Goal: Task Accomplishment & Management: Manage account settings

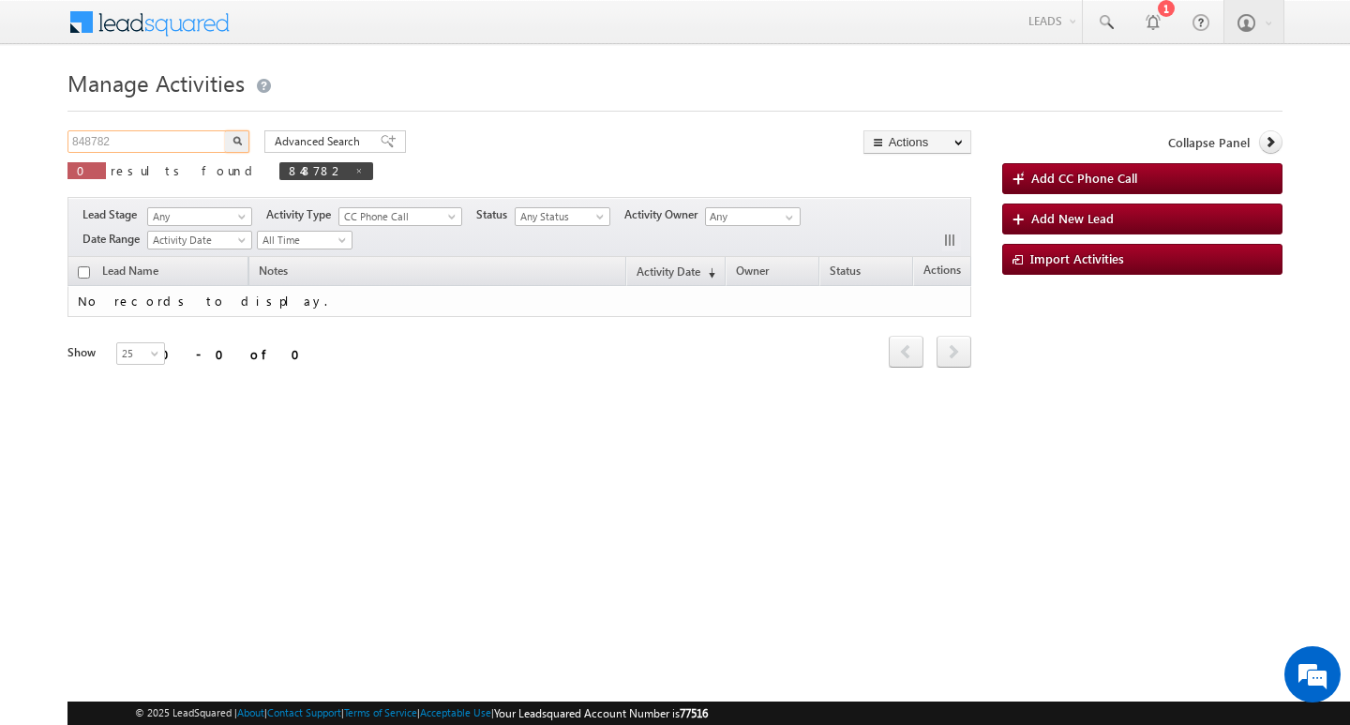
click at [158, 150] on input "848782" at bounding box center [148, 141] width 160 height 23
type input "Search Activities"
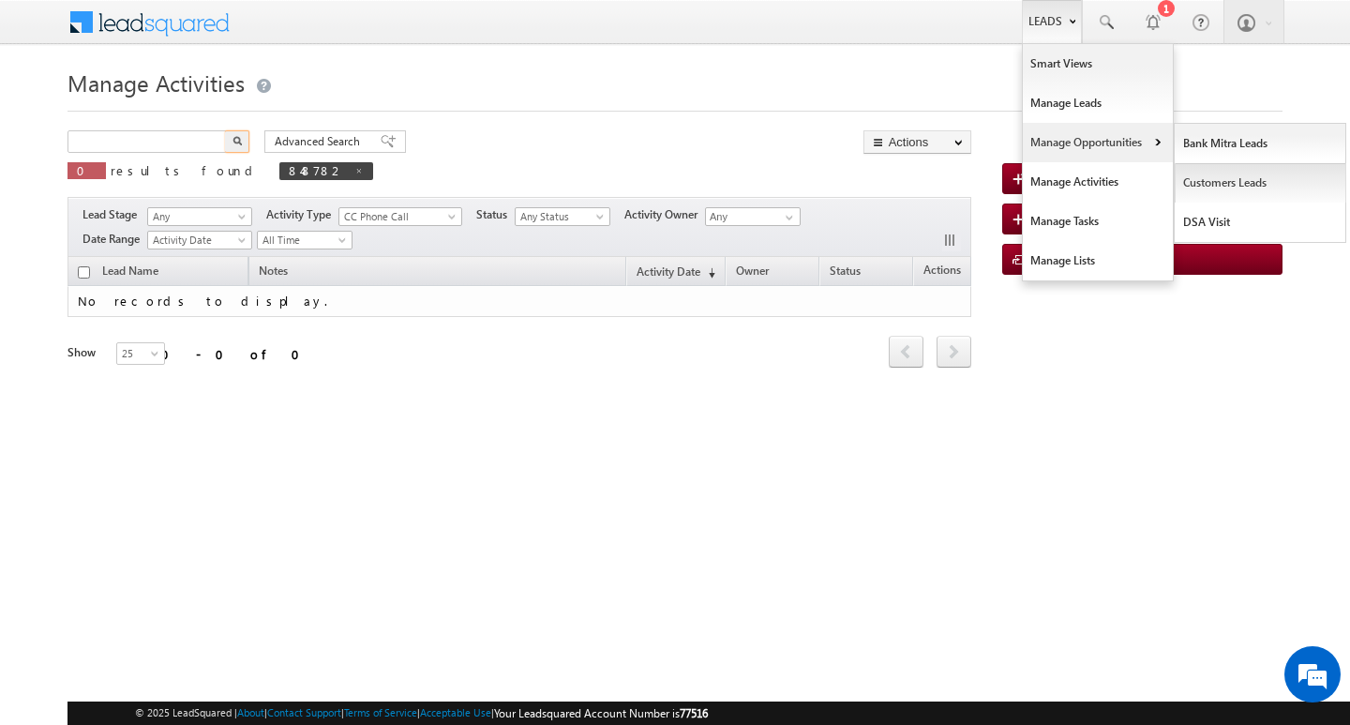
type input "Search Activities"
click at [1194, 173] on link "Customers Leads" at bounding box center [1261, 182] width 172 height 39
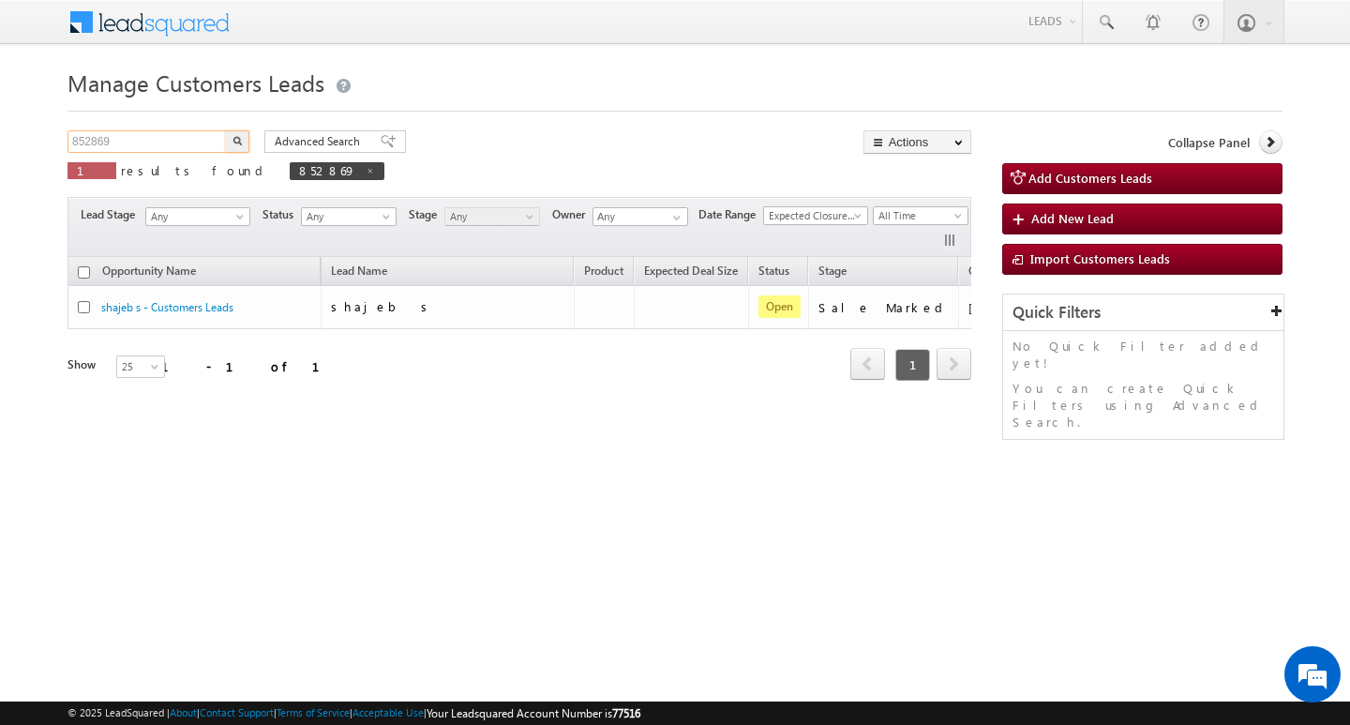
click at [153, 134] on input "852869" at bounding box center [148, 141] width 160 height 23
paste input "847040"
type input "847040"
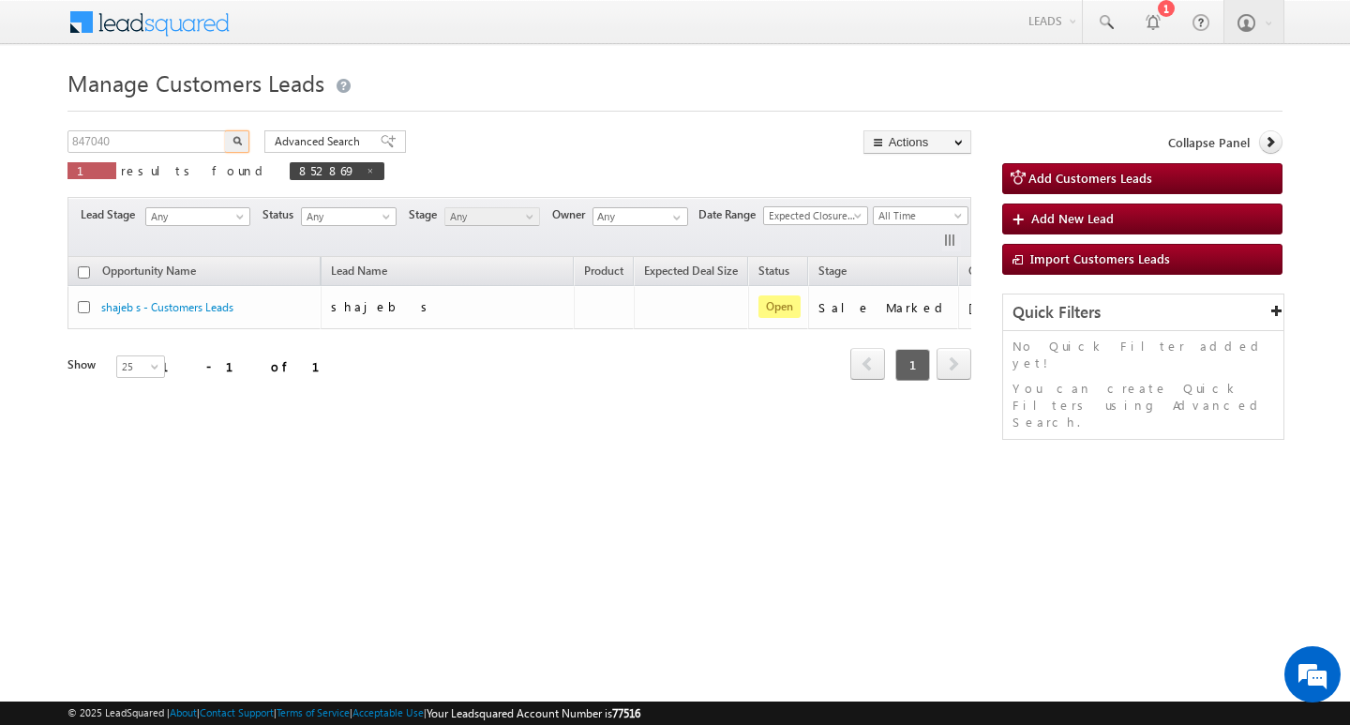
click at [225, 130] on button "button" at bounding box center [237, 141] width 24 height 23
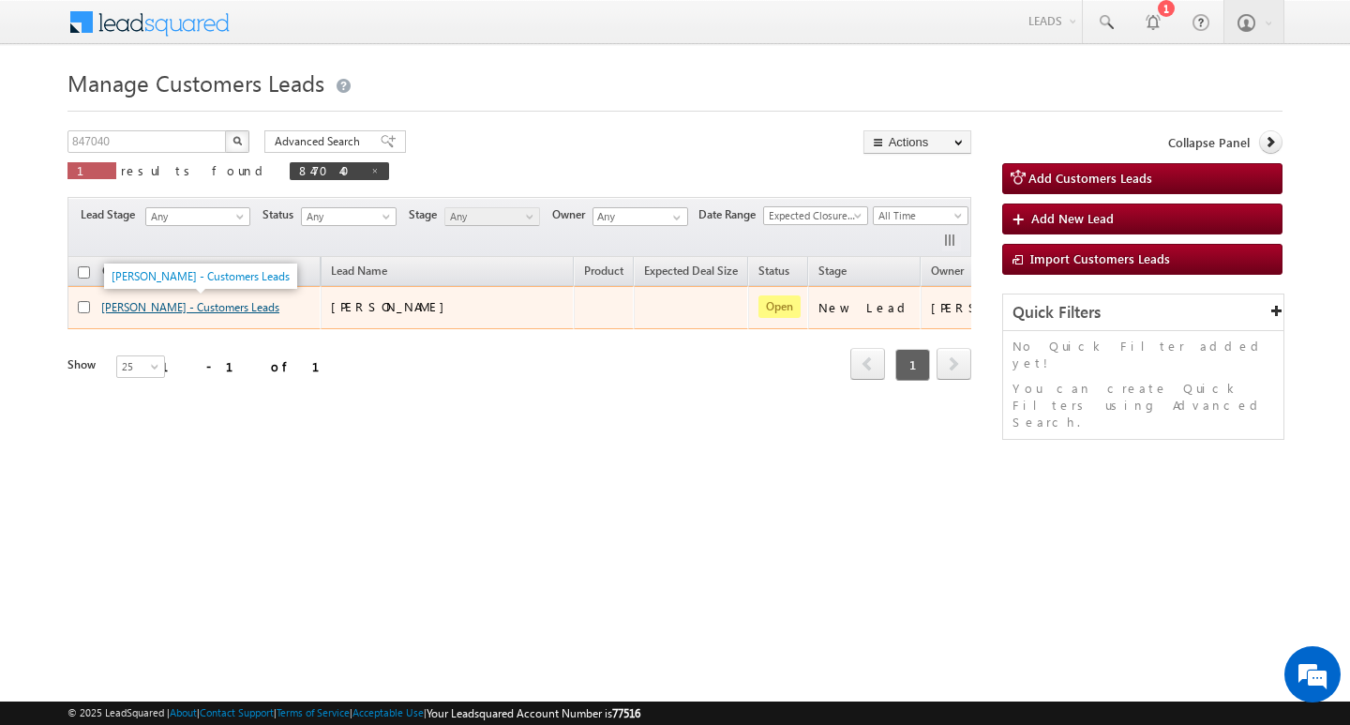
click at [147, 304] on link "SUNIL KUMAR - Customers Leads" at bounding box center [190, 307] width 178 height 14
drag, startPoint x: 147, startPoint y: 304, endPoint x: 629, endPoint y: 294, distance: 482.1
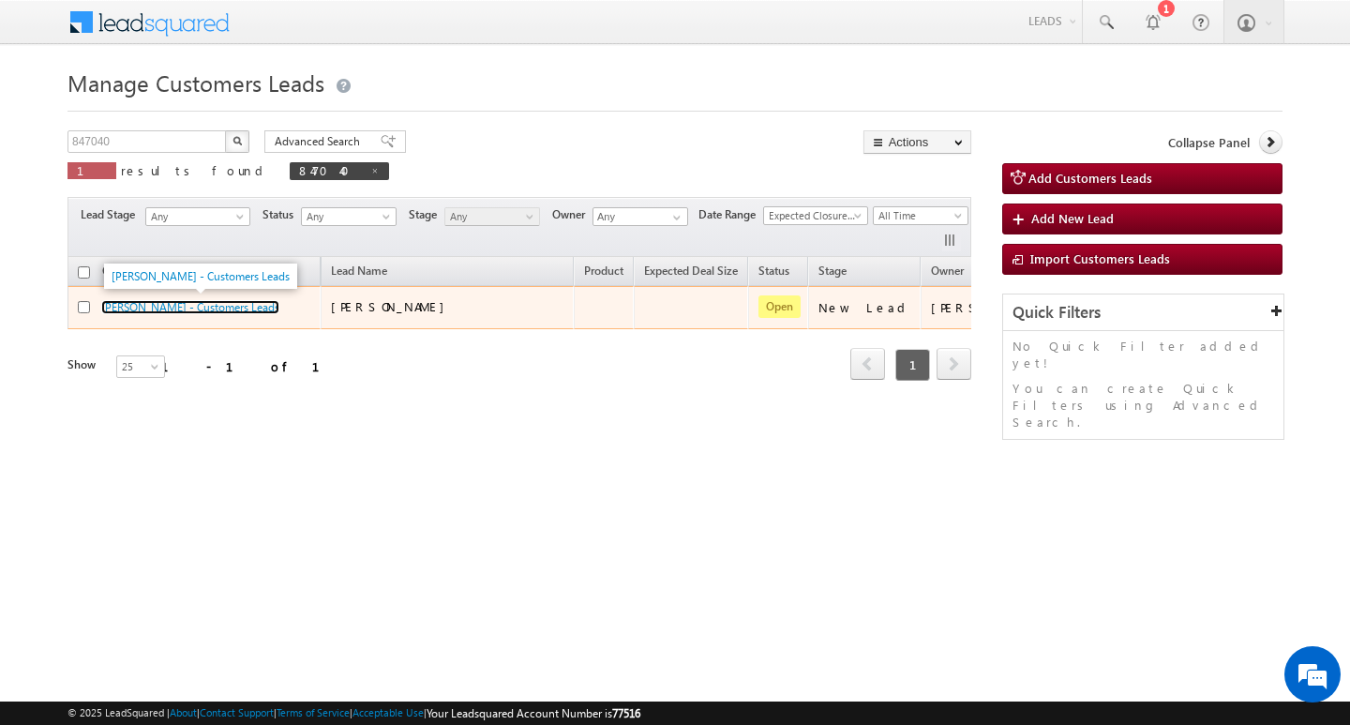
click at [147, 304] on link "SUNIL KUMAR - Customers Leads" at bounding box center [190, 307] width 178 height 14
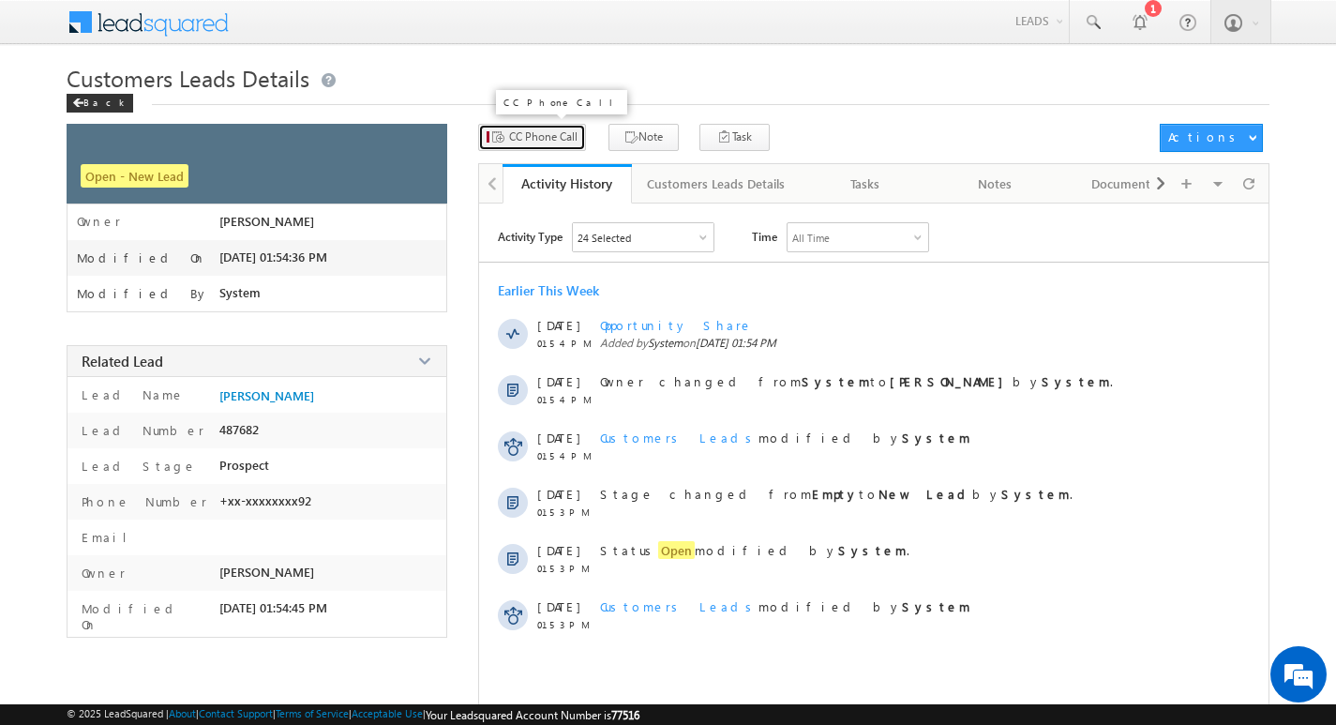
click at [528, 135] on span "CC Phone Call" at bounding box center [543, 136] width 68 height 17
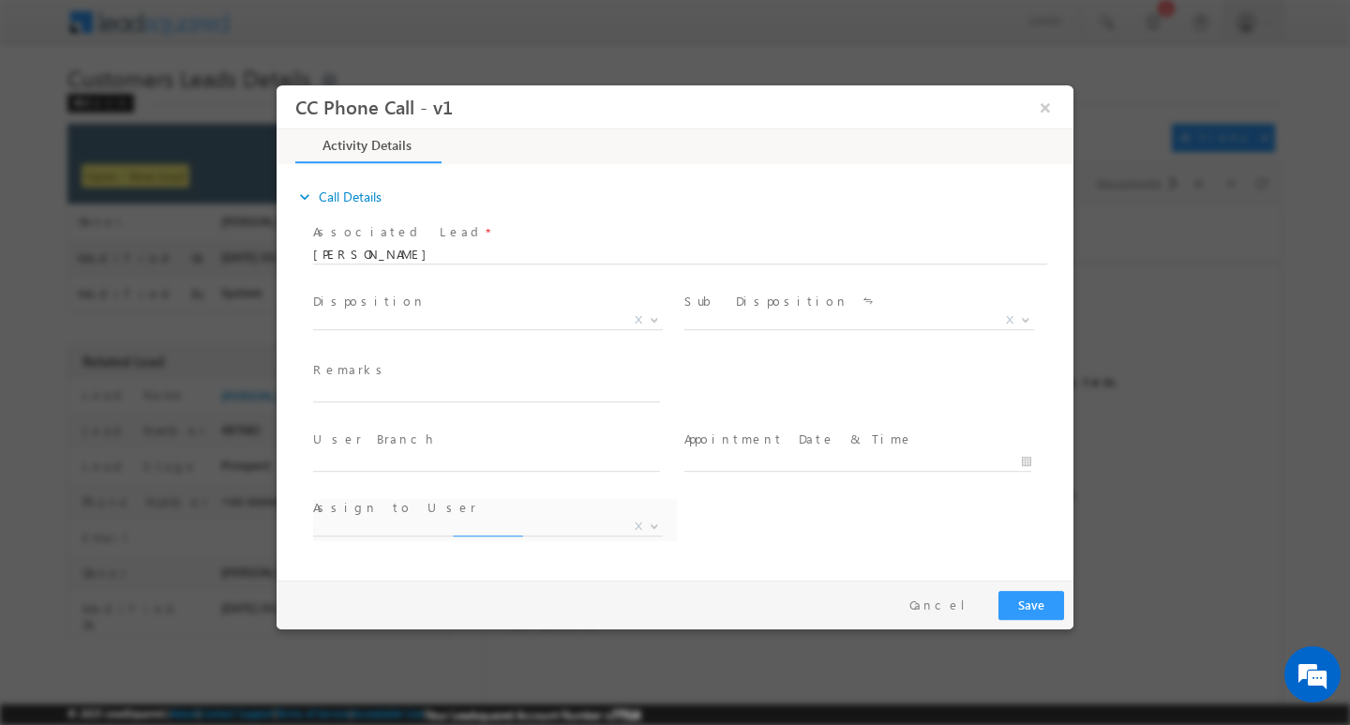
select select "[EMAIL_ADDRESS][DOMAIN_NAME]"
click at [526, 385] on input "text" at bounding box center [486, 392] width 347 height 19
paste input "Customer Name :SUNIL KUMAR / AG :32/ JOB / MOTHE INCOME : 22/ WORAK EXPW : 12Y …"
type input "Customer Name :SUNIL KUMAR / AG :32/ JOB / MOTHE INCOME : 22/ WORAK EXPW : 12Y …"
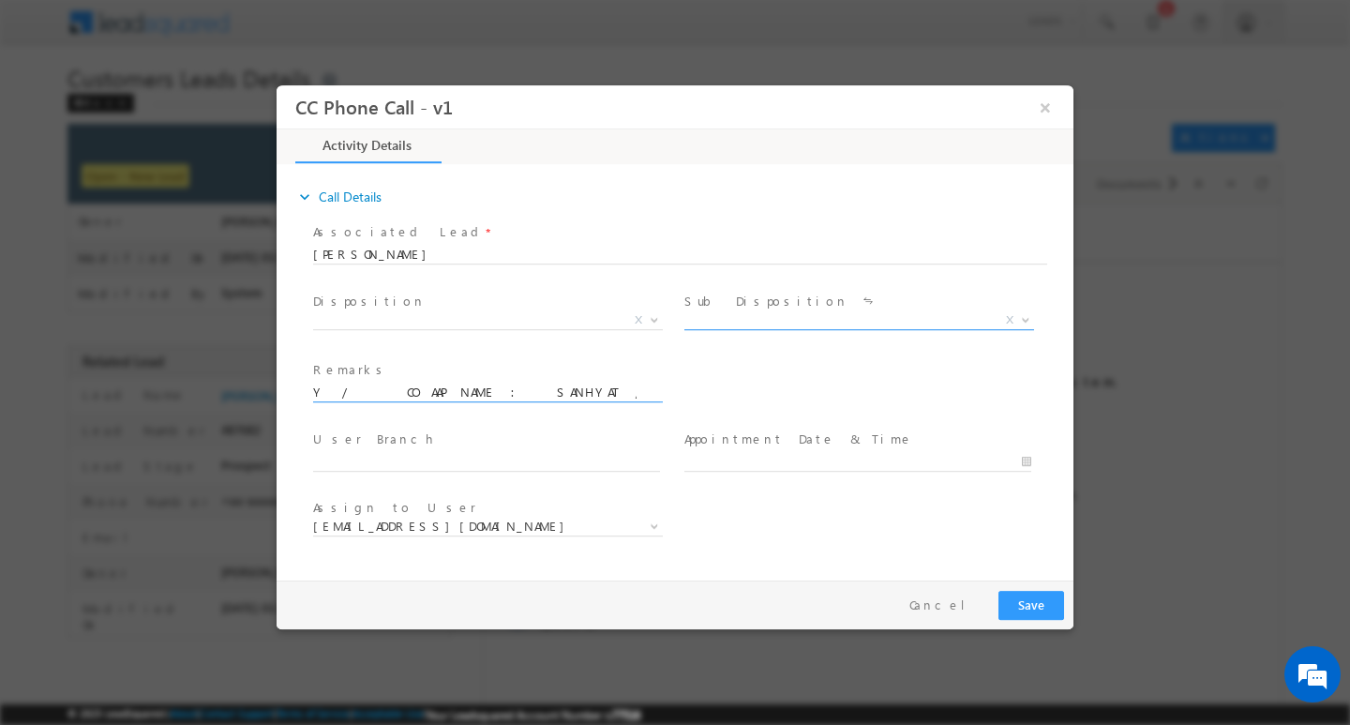
click at [1027, 318] on b at bounding box center [1025, 318] width 11 height 7
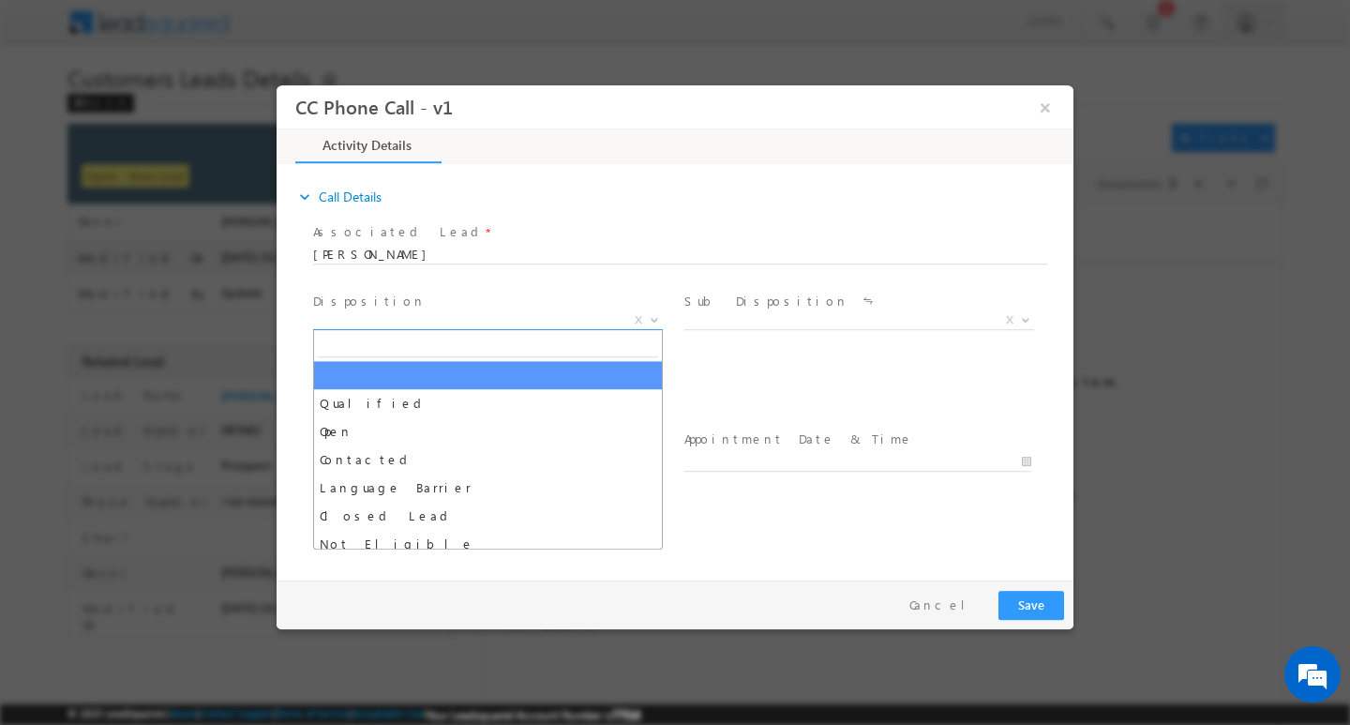
click at [649, 316] on b at bounding box center [654, 318] width 11 height 7
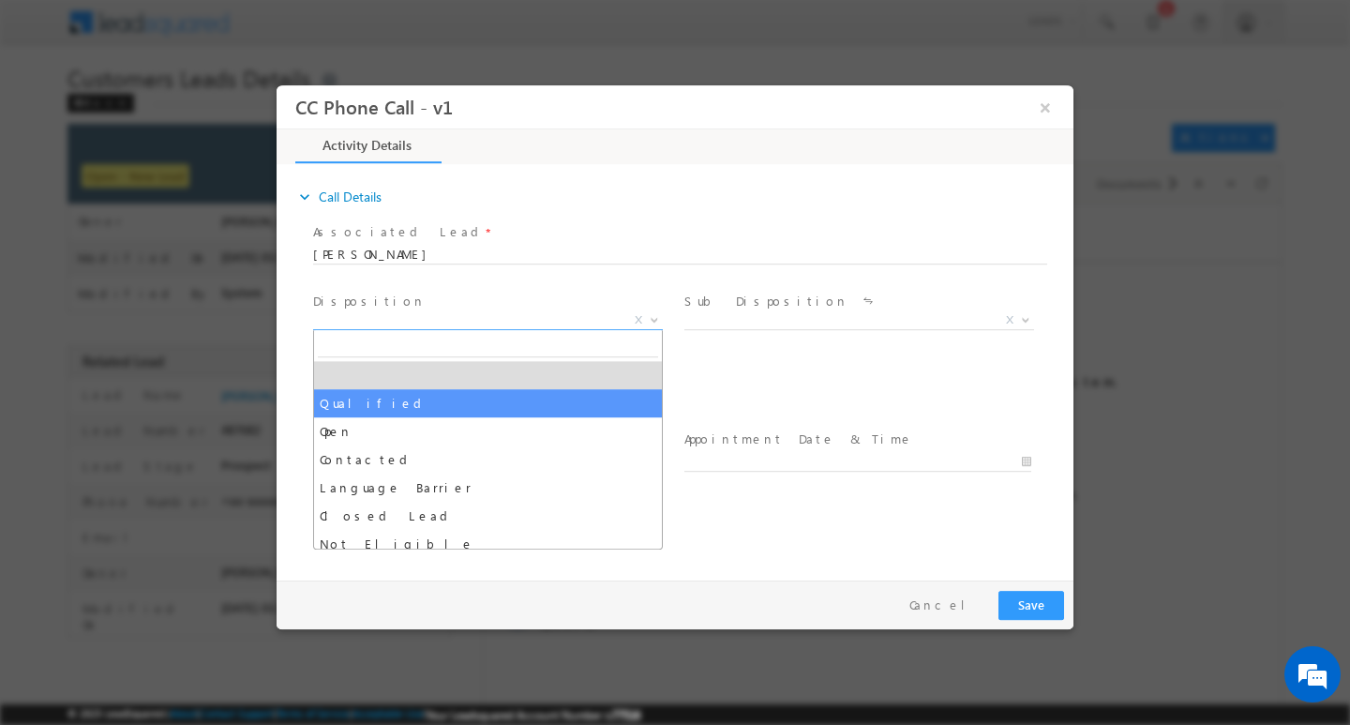
select select "Qualified"
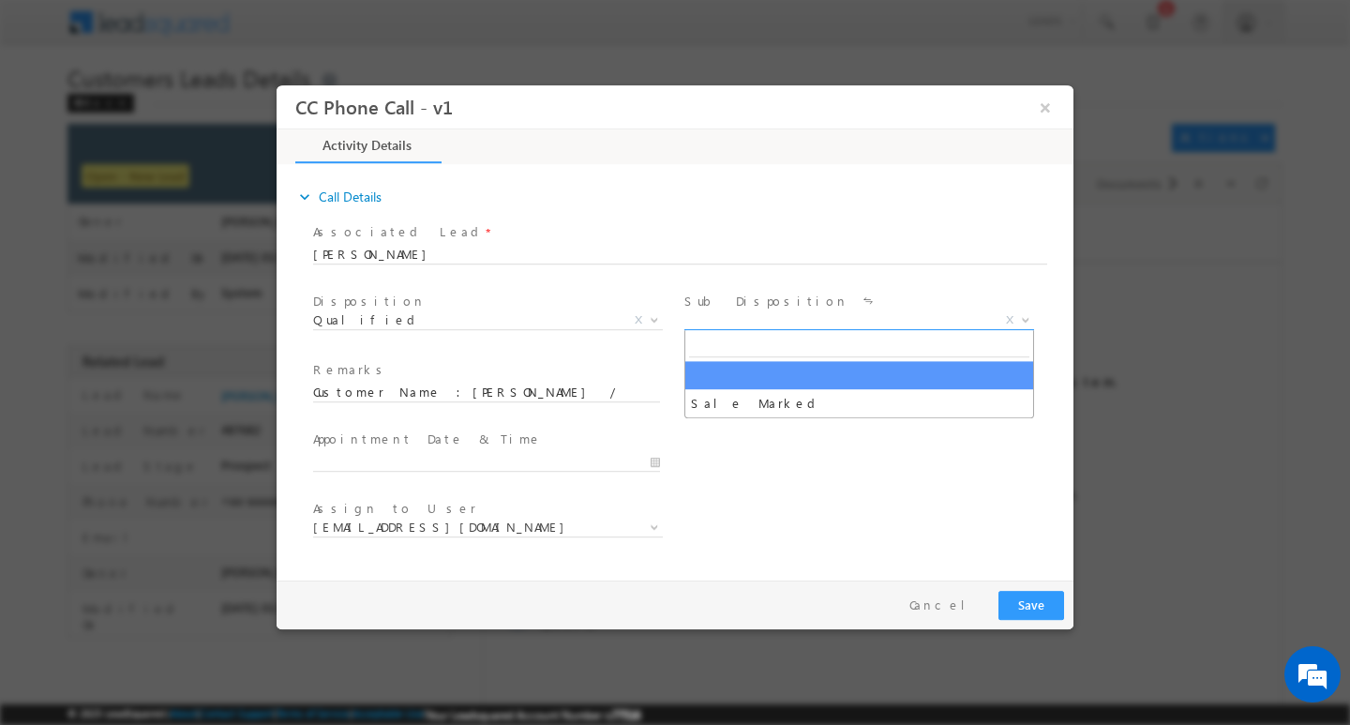
click at [1026, 313] on span at bounding box center [1024, 319] width 19 height 24
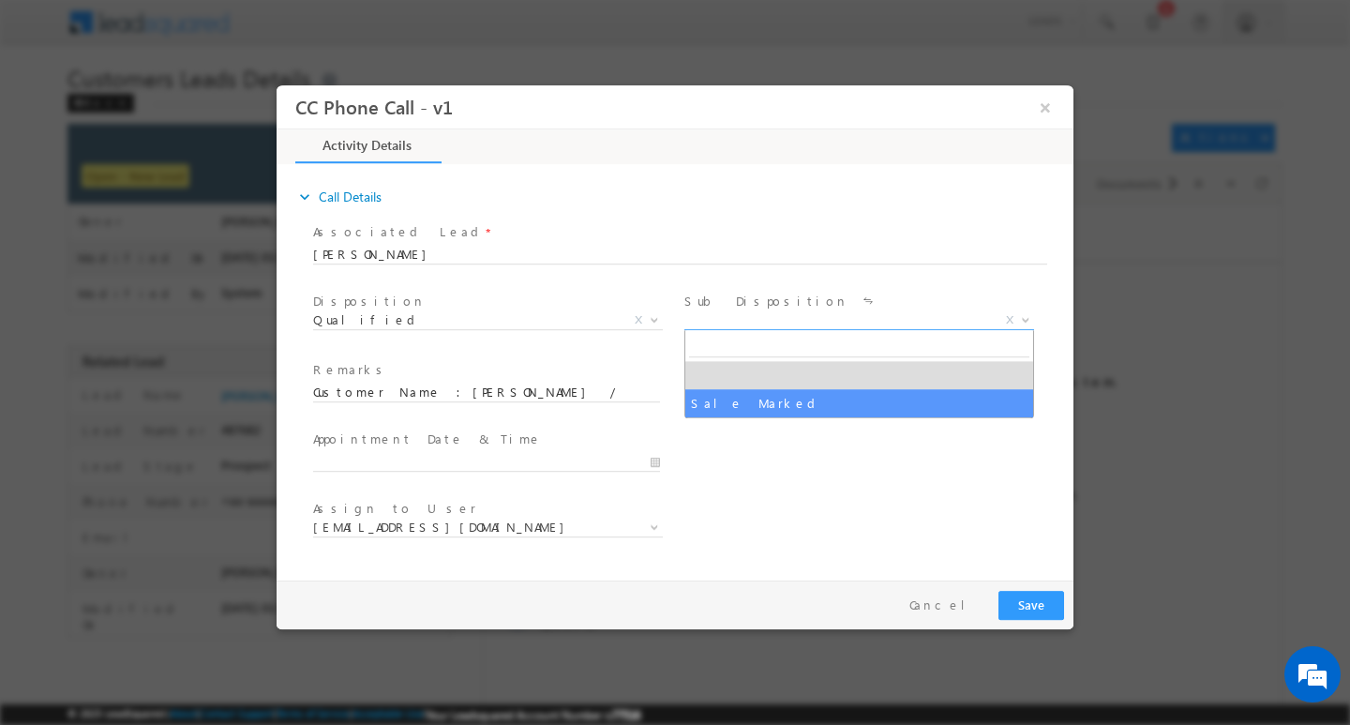
select select "Sale Marked"
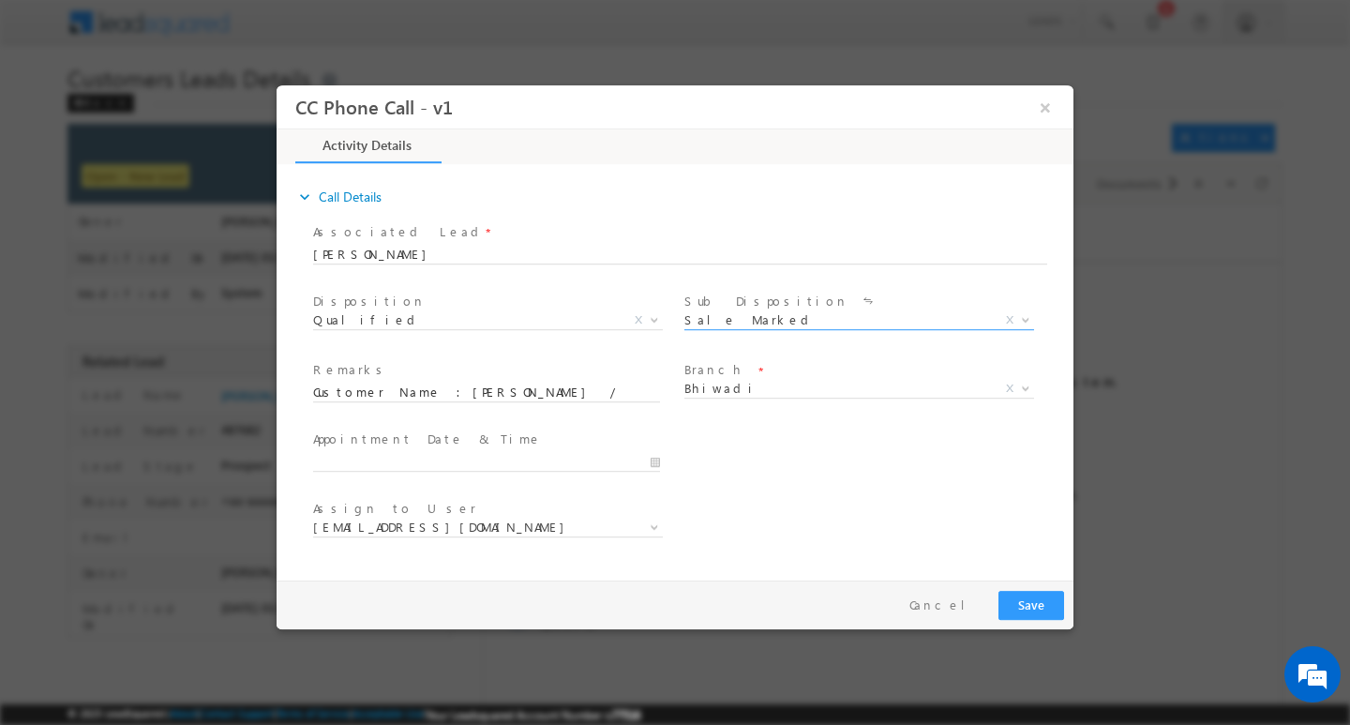
click at [1017, 396] on span at bounding box center [1024, 387] width 19 height 24
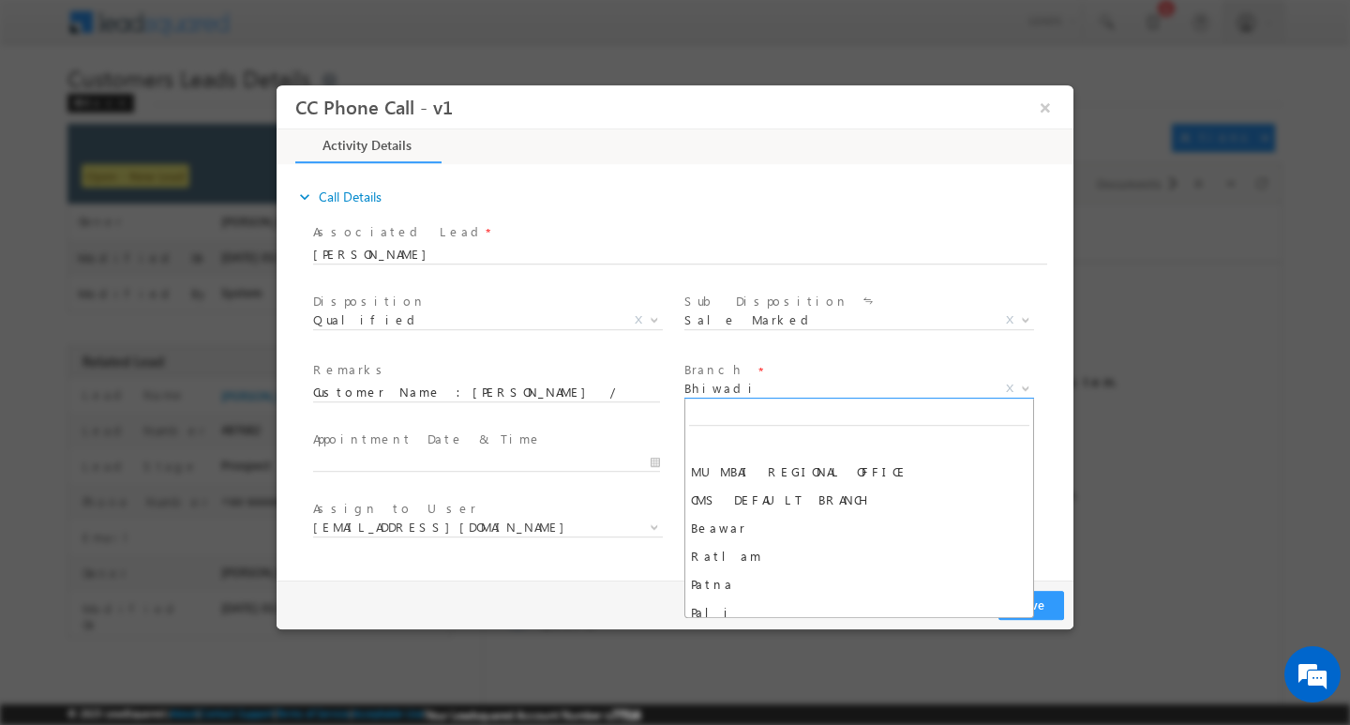
scroll to position [1463, 0]
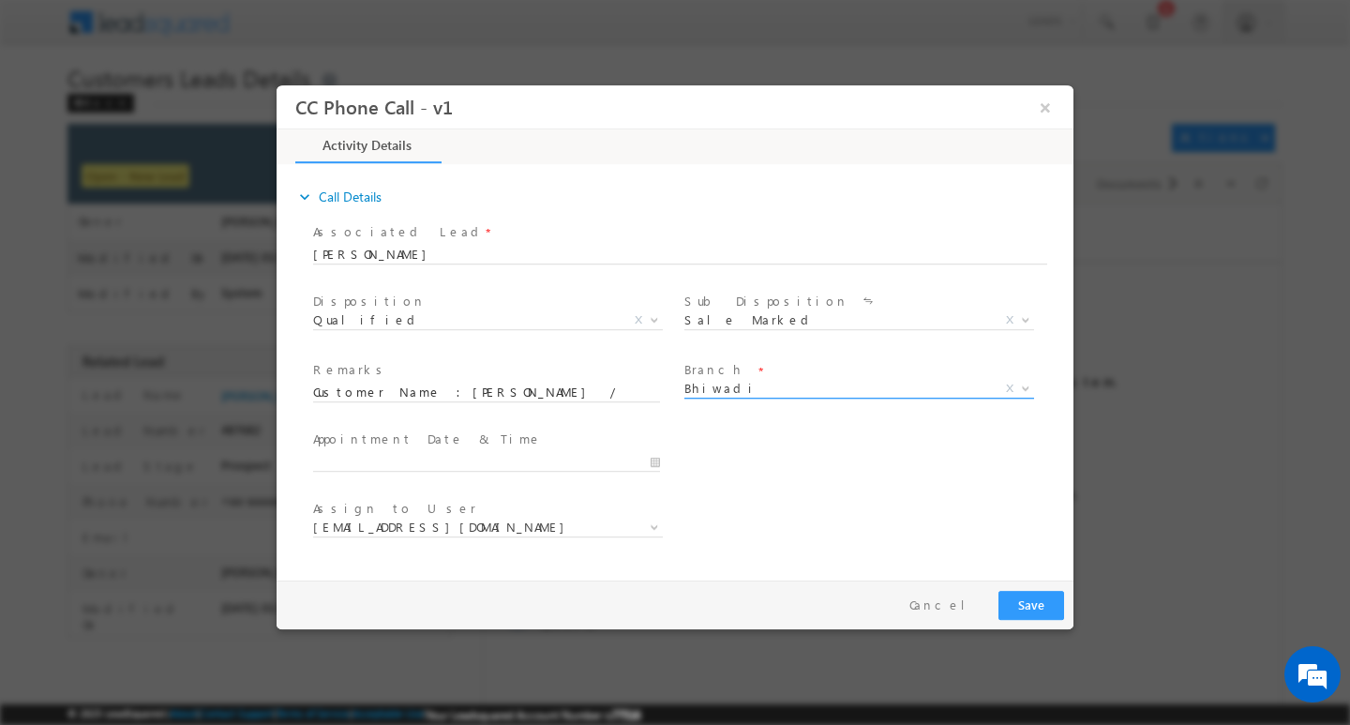
click at [841, 379] on span "Bhiwadi" at bounding box center [837, 387] width 305 height 17
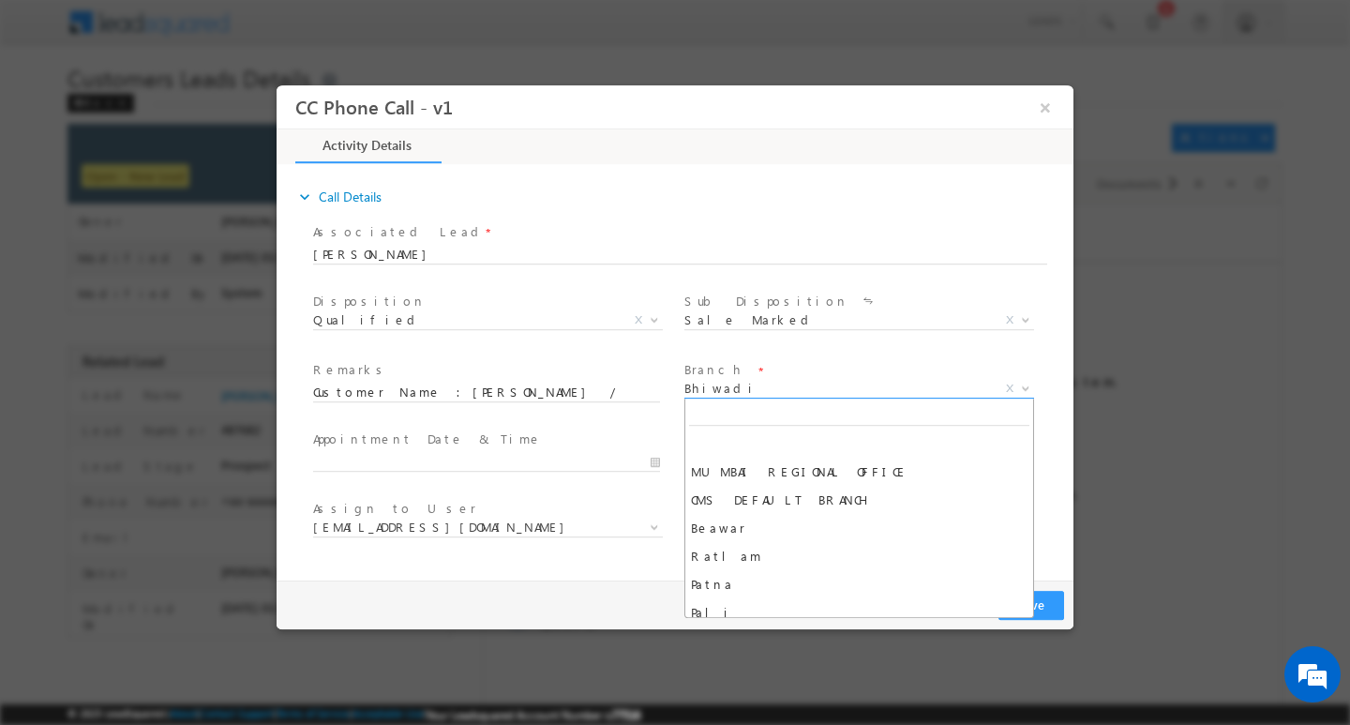
scroll to position [1407, 0]
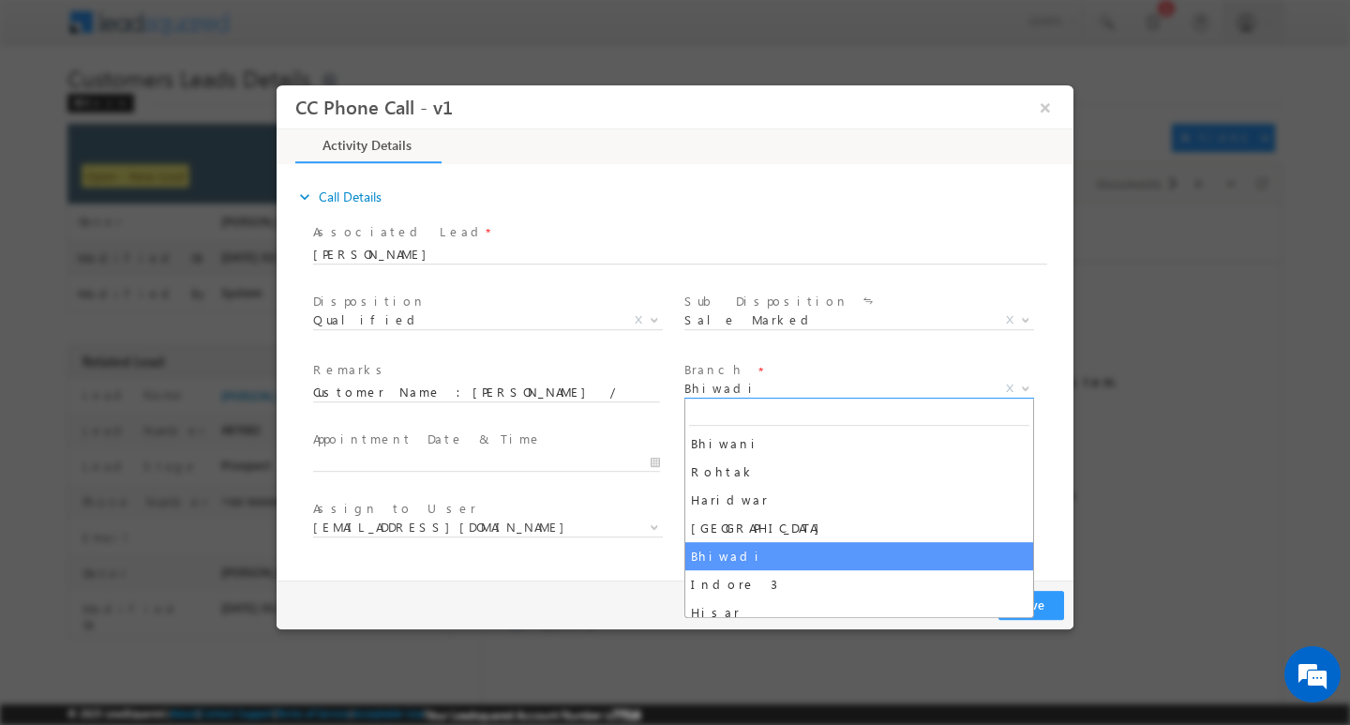
click at [831, 387] on span "Bhiwadi" at bounding box center [837, 387] width 305 height 17
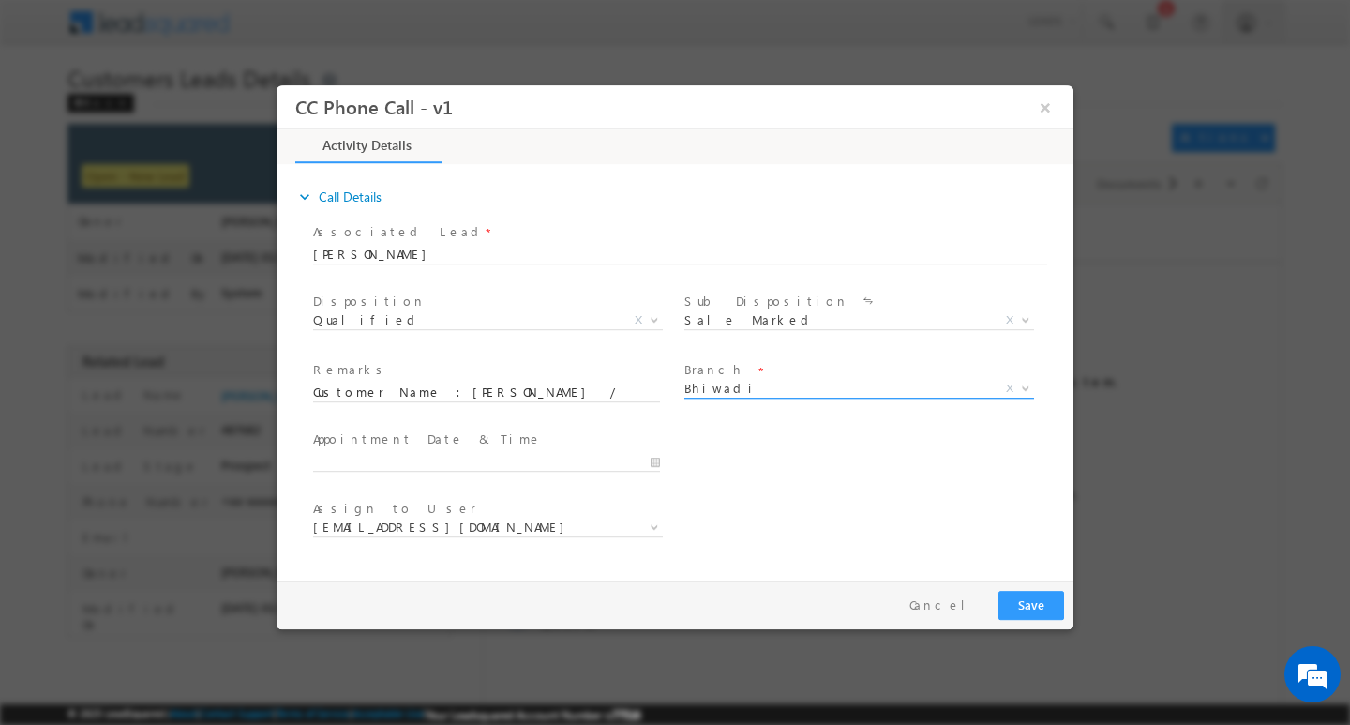
click at [831, 387] on span "Bhiwadi" at bounding box center [837, 387] width 305 height 17
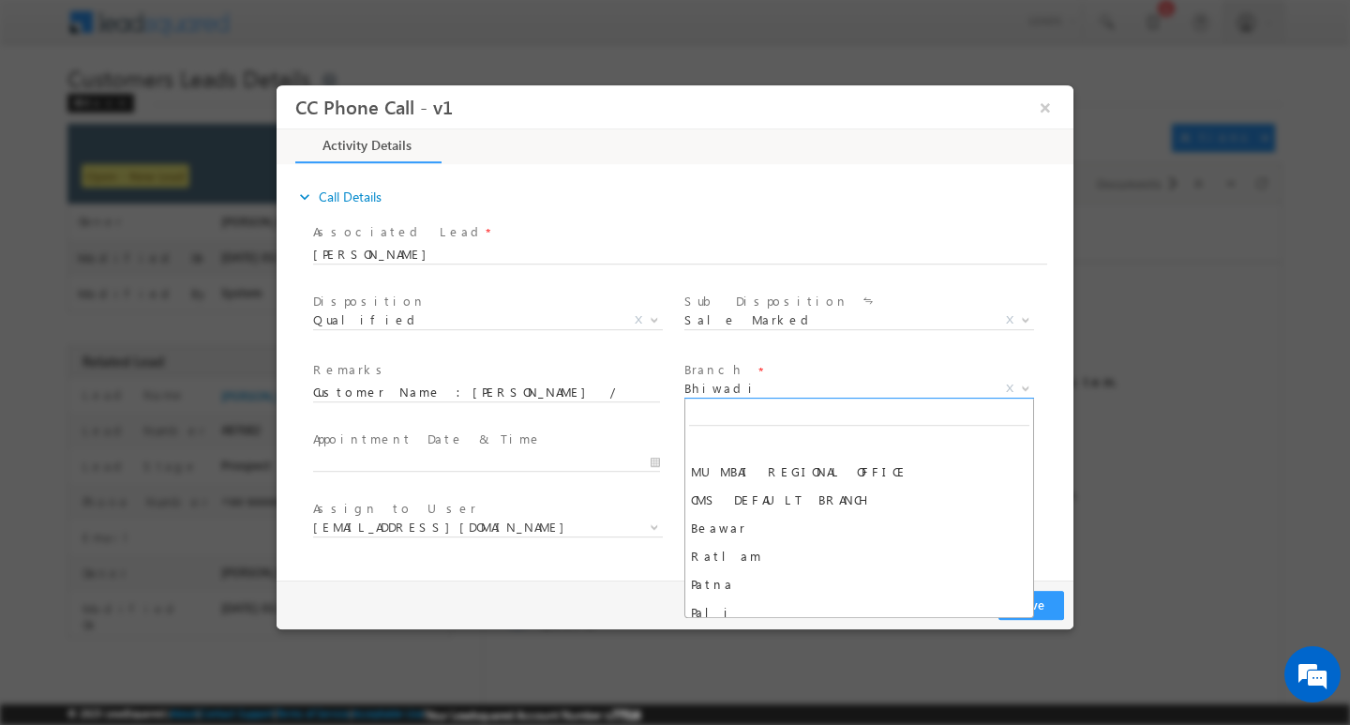
scroll to position [1463, 0]
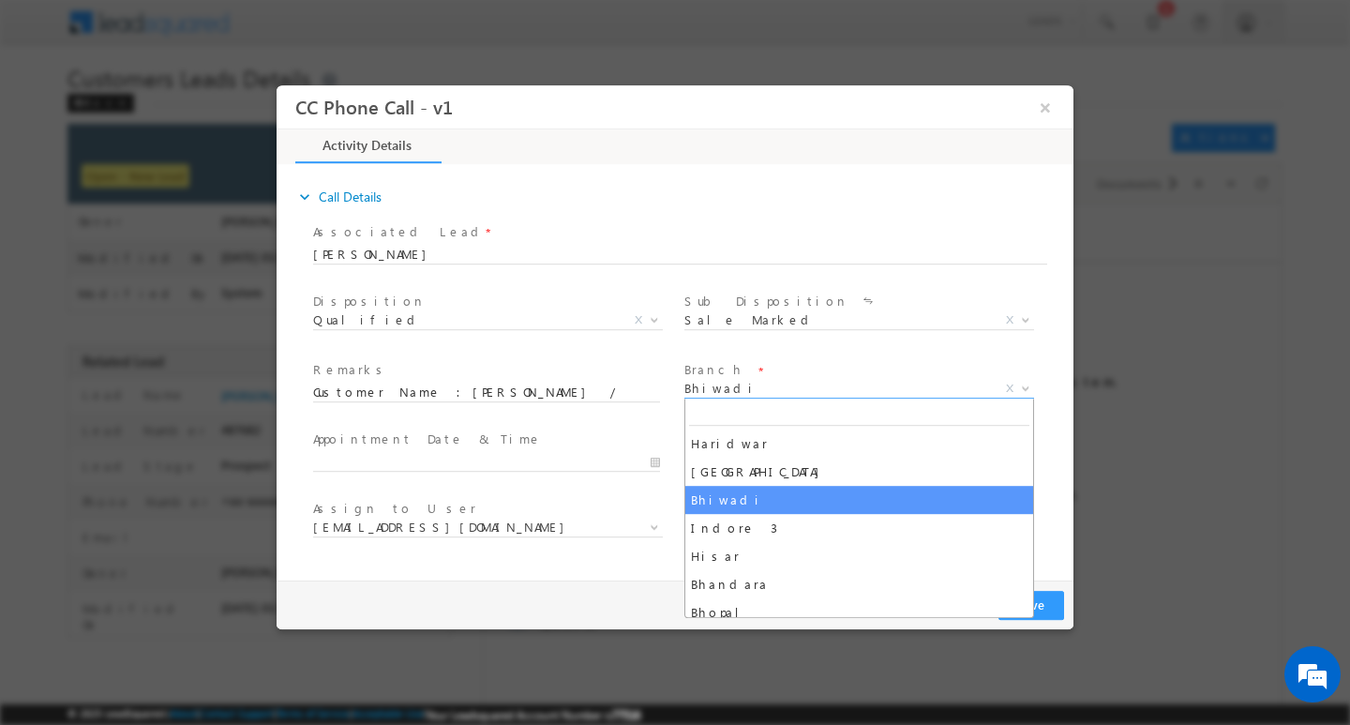
click at [890, 366] on span "Branch *" at bounding box center [858, 370] width 346 height 21
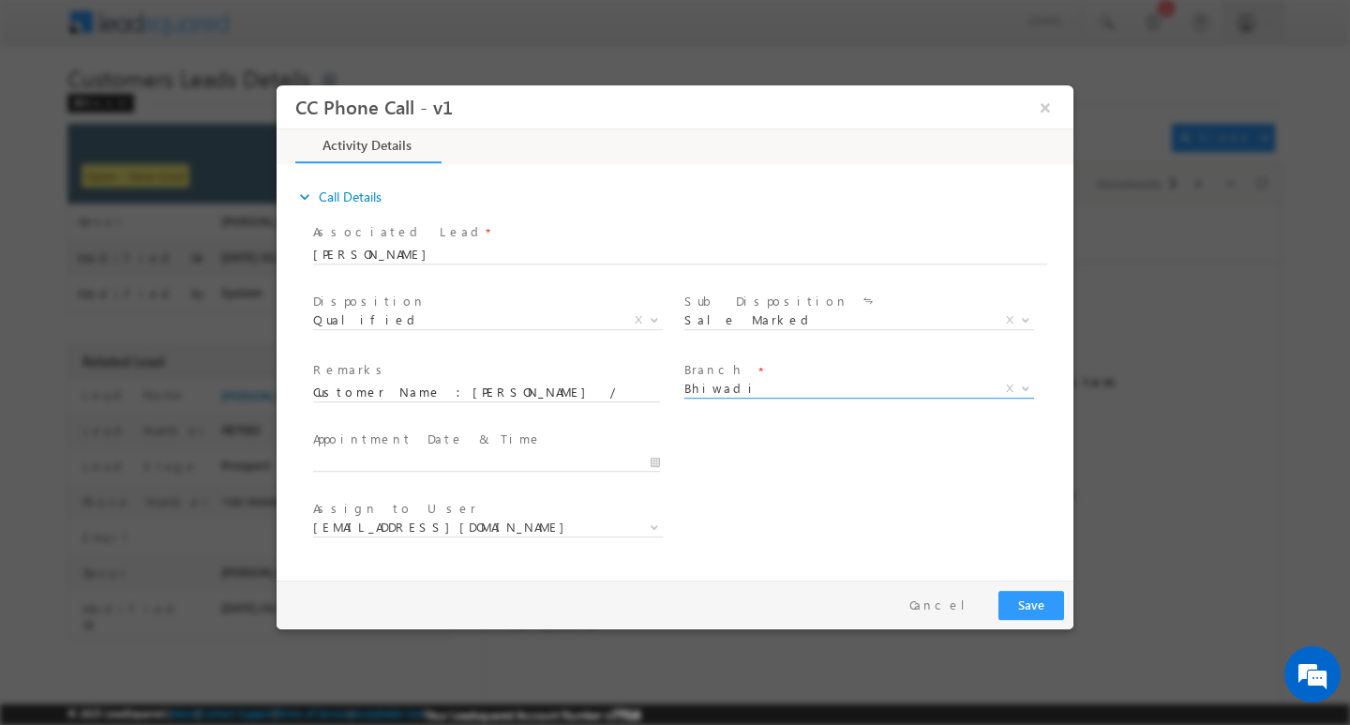
click at [746, 385] on span "Bhiwadi" at bounding box center [837, 387] width 305 height 17
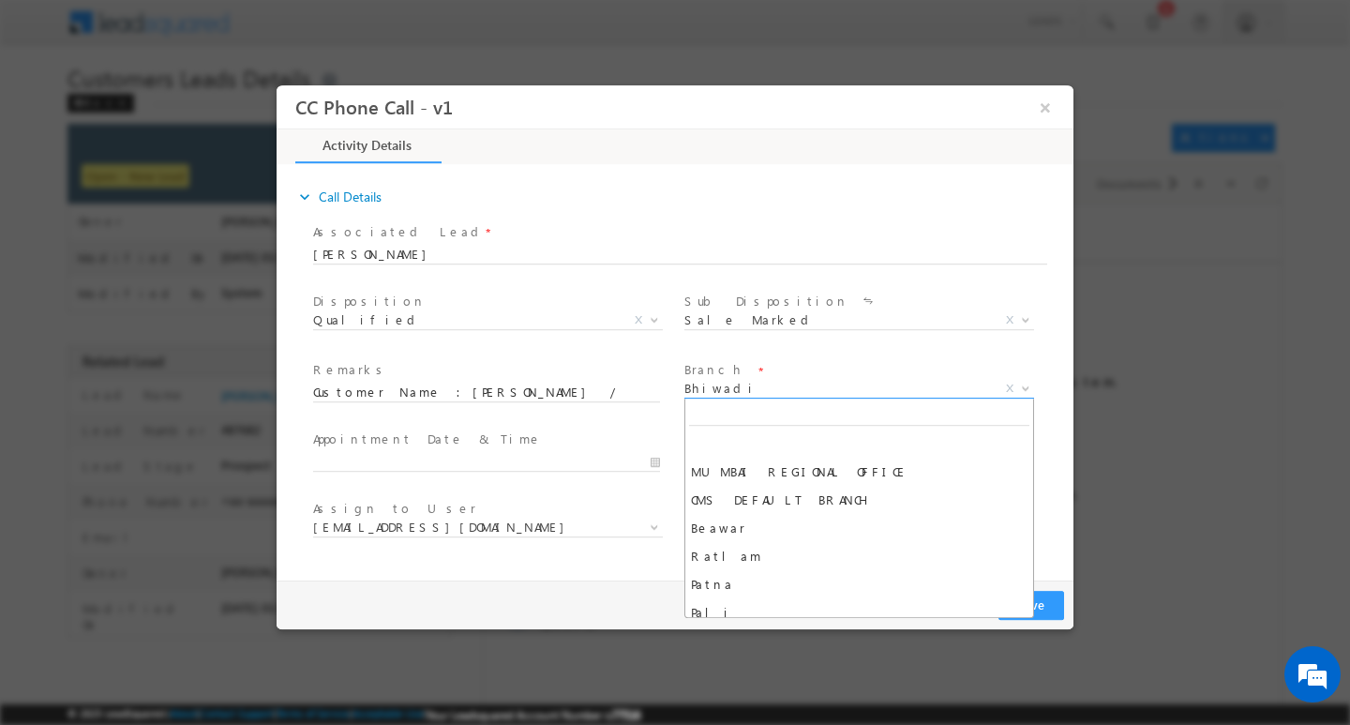
click at [736, 392] on span "Bhiwadi" at bounding box center [837, 387] width 305 height 17
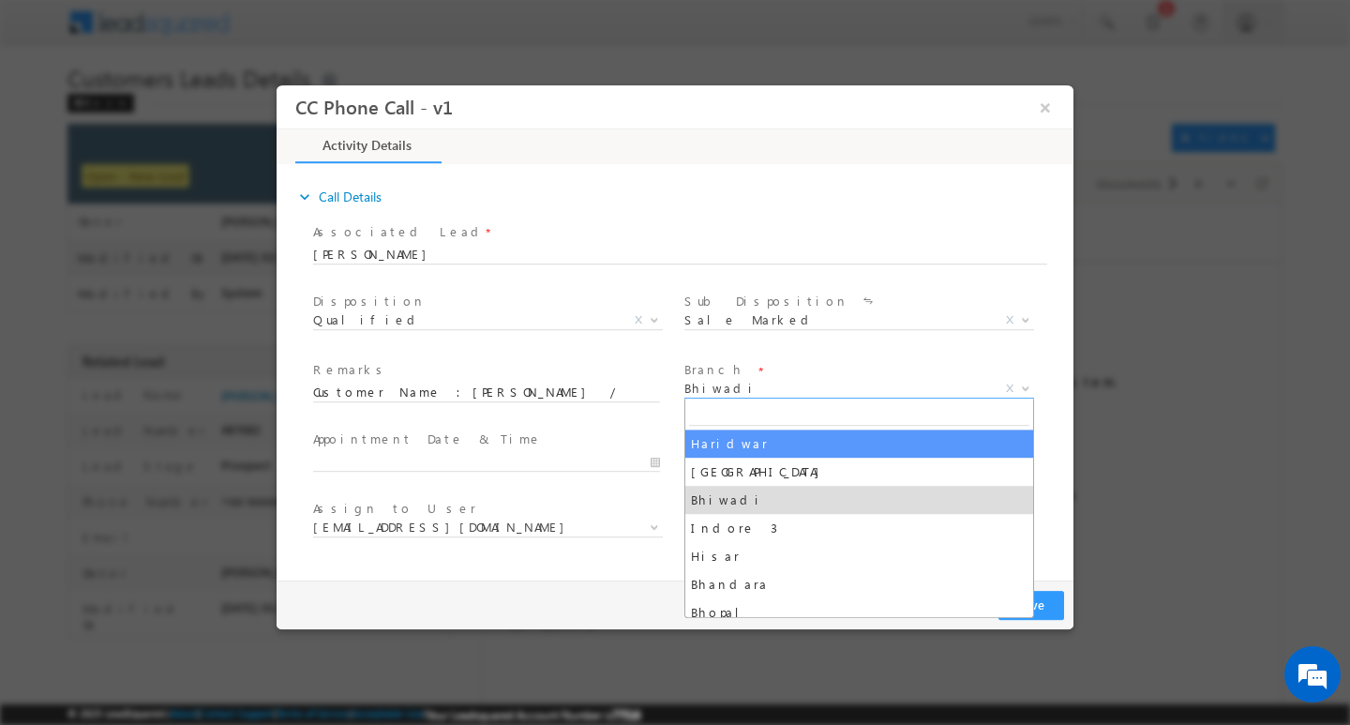
click at [758, 408] on input "search" at bounding box center [859, 412] width 340 height 23
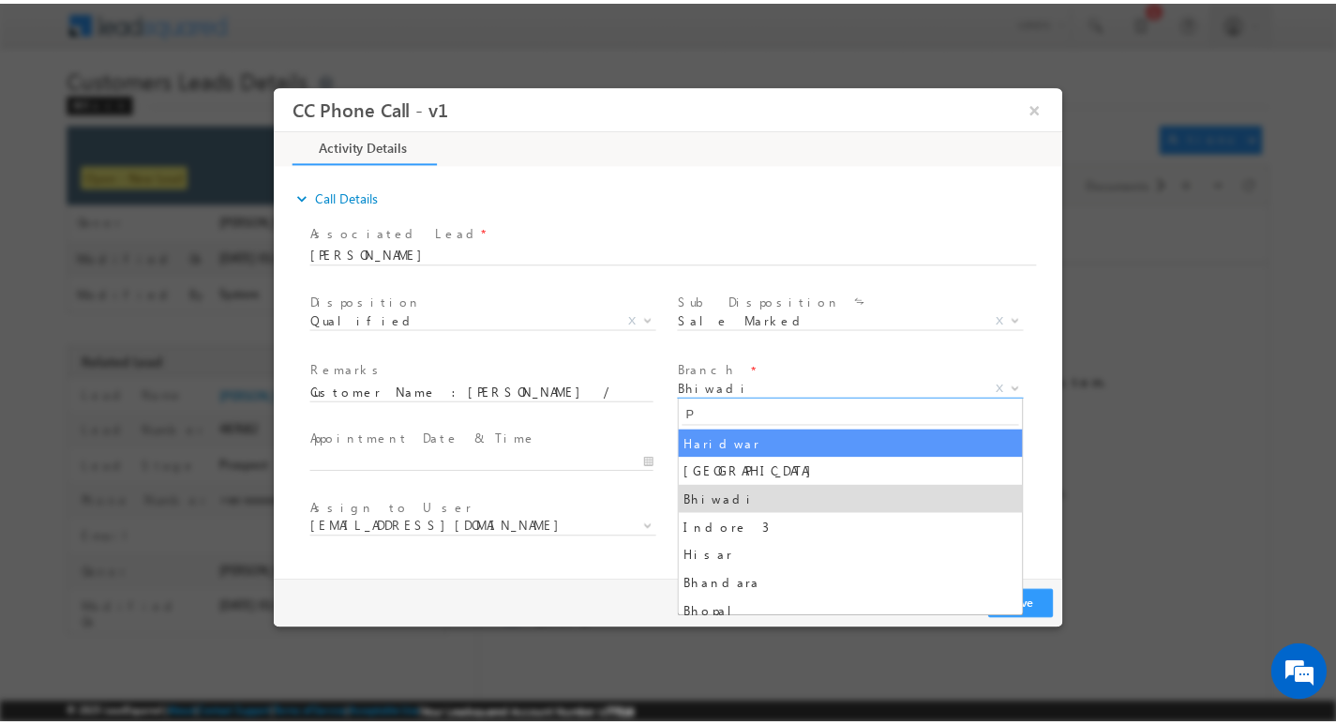
scroll to position [0, 0]
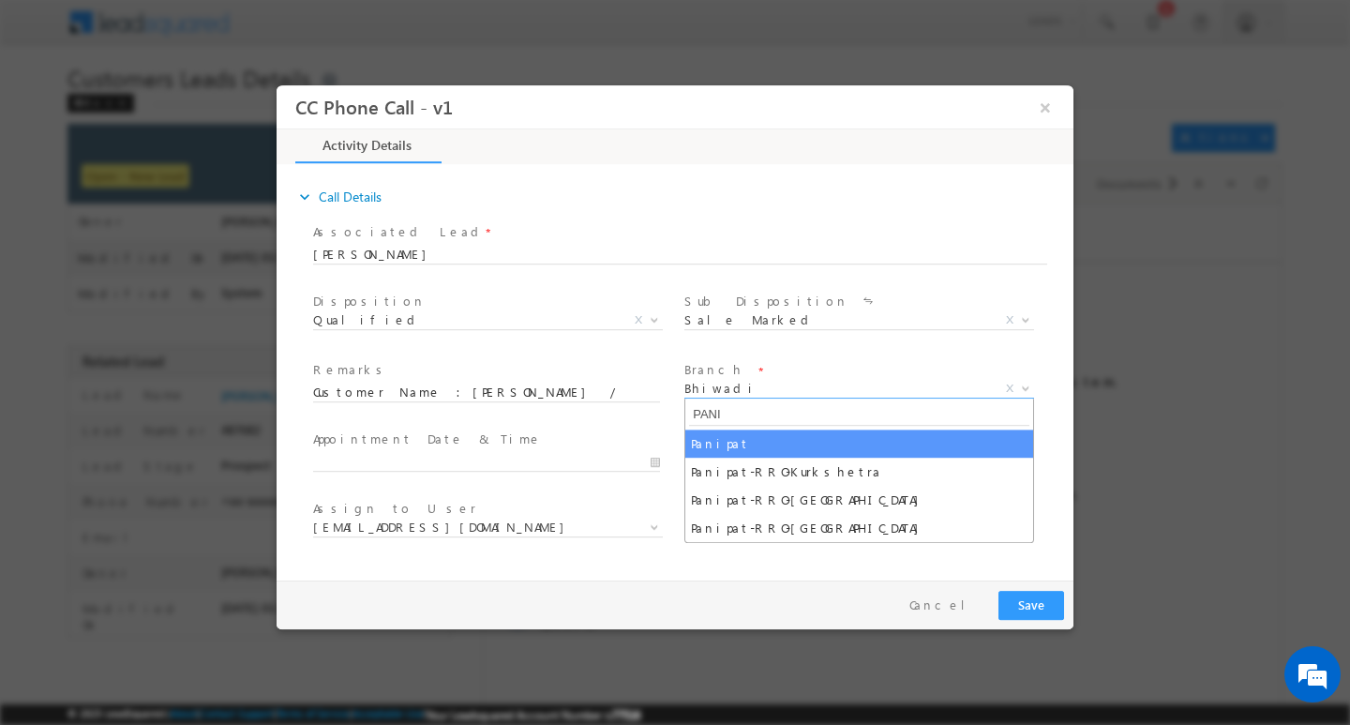
type input "PANI"
select select "Panipat"
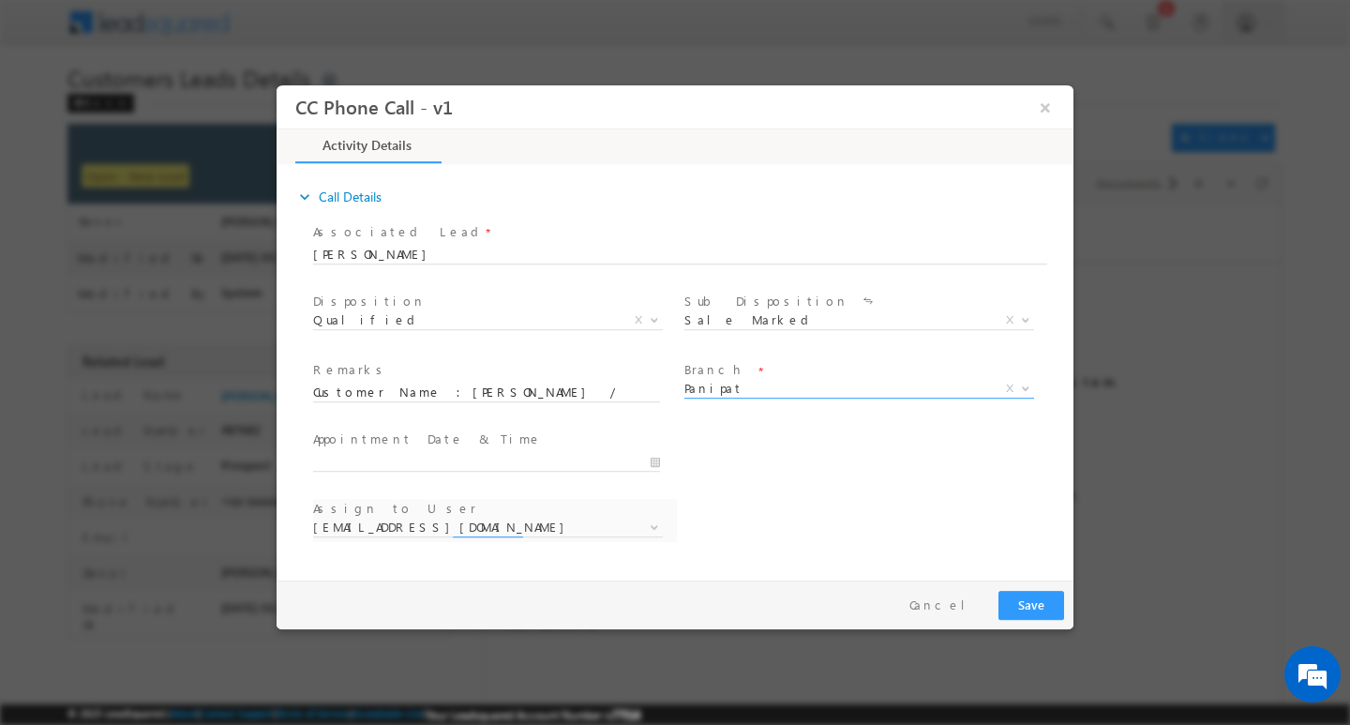
select select "amit.vats@sgrlimited.in"
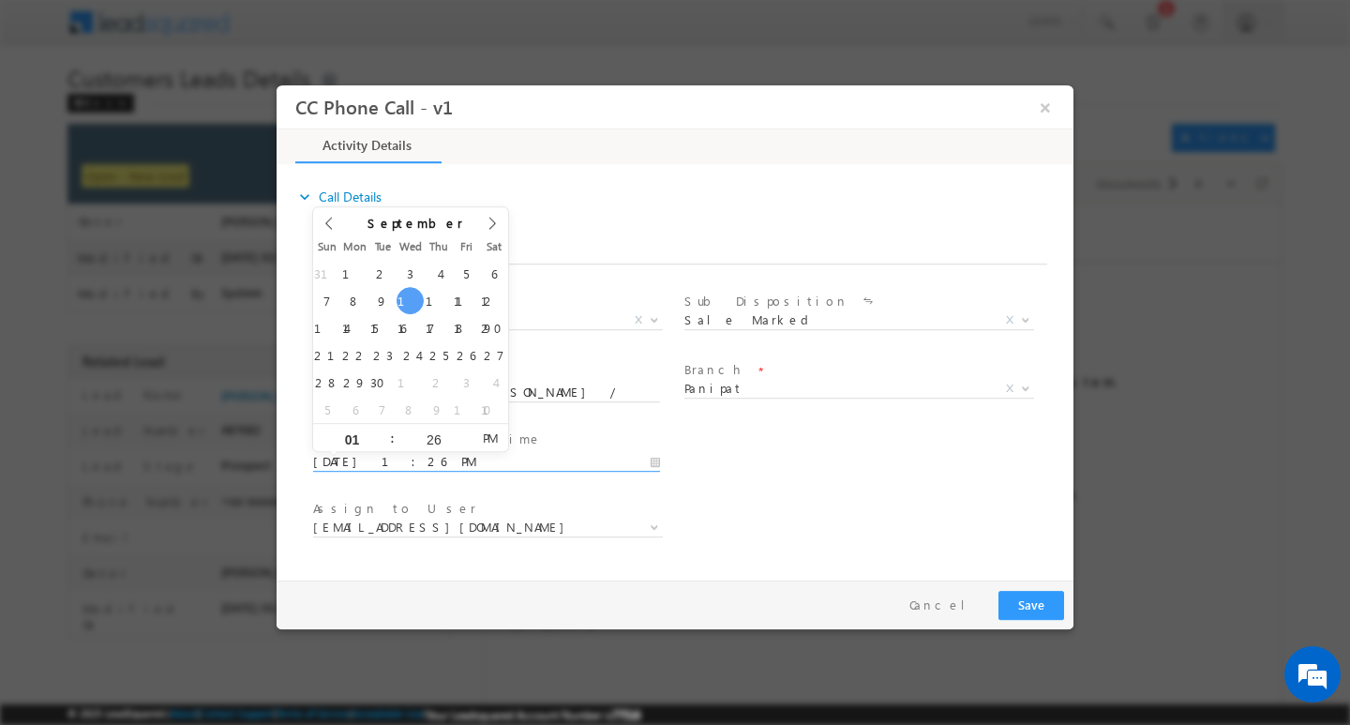
click at [656, 461] on input "09/10/2025 1:26 PM" at bounding box center [486, 461] width 347 height 19
type input "09/11/2025 1:26 PM"
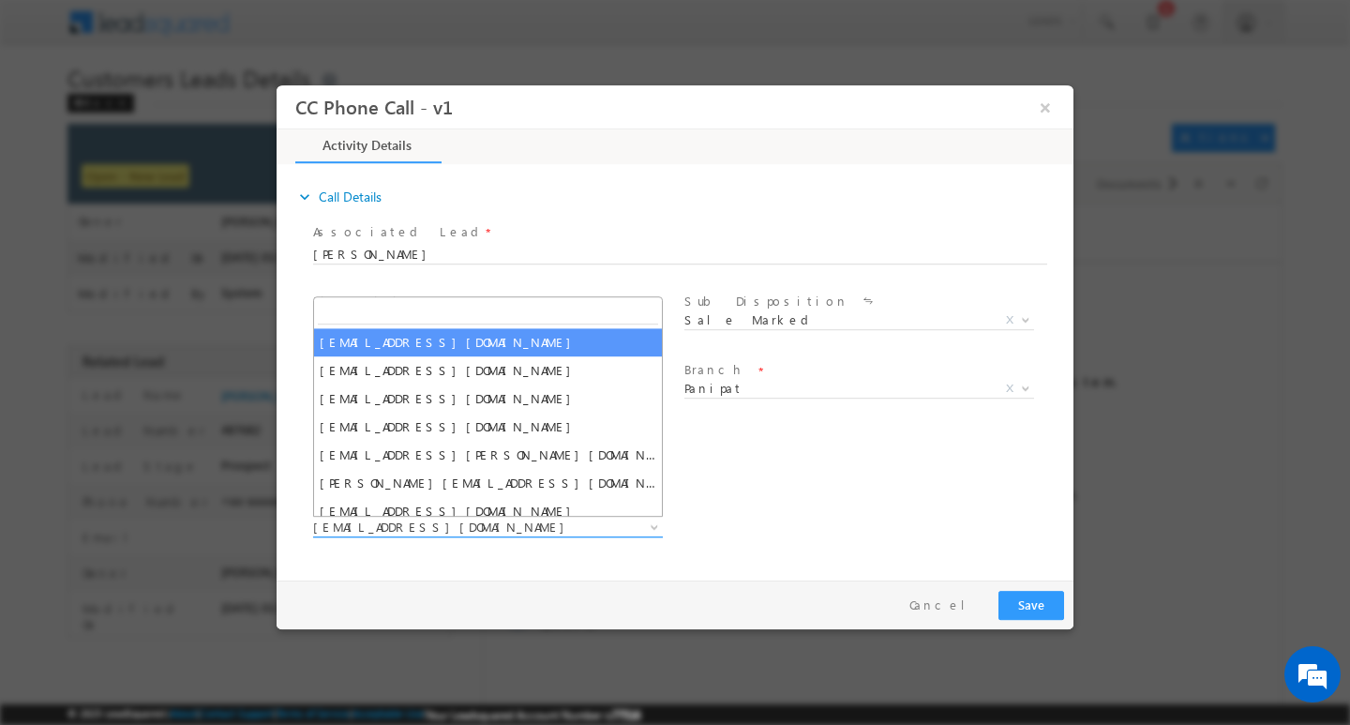
click at [496, 527] on span "amit.vats@sgrlimited.in" at bounding box center [465, 526] width 305 height 17
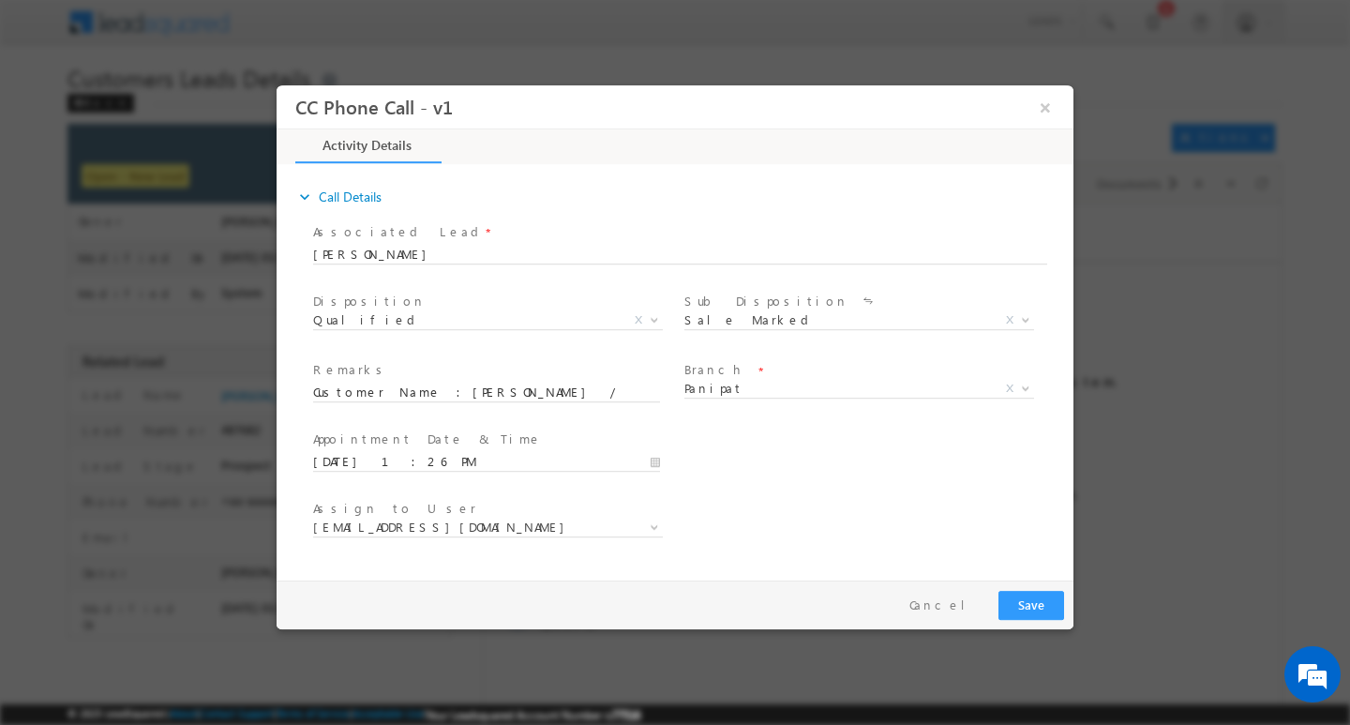
click at [758, 611] on div "Pay & Save Save Cancel" at bounding box center [680, 604] width 806 height 49
click at [516, 523] on span "amit.vats@sgrlimited.in" at bounding box center [465, 526] width 305 height 17
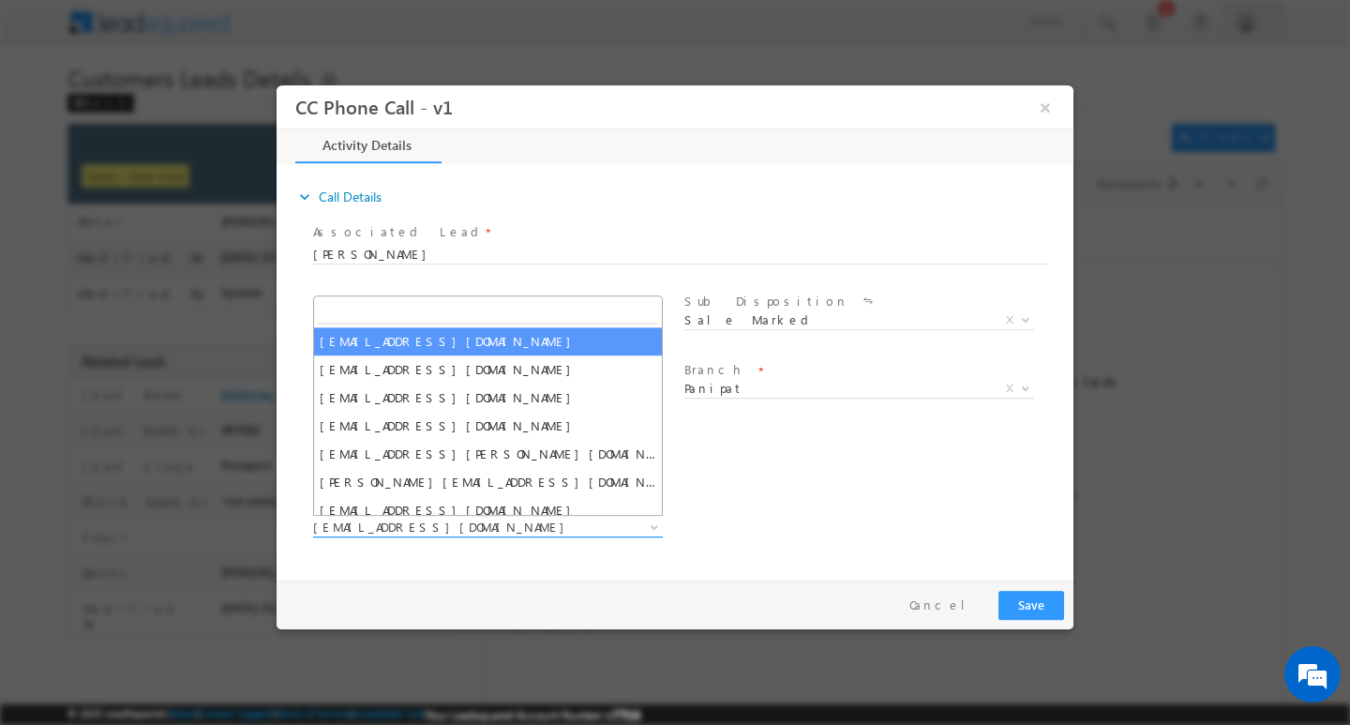
click at [516, 523] on span "amit.vats@sgrlimited.in" at bounding box center [465, 526] width 305 height 17
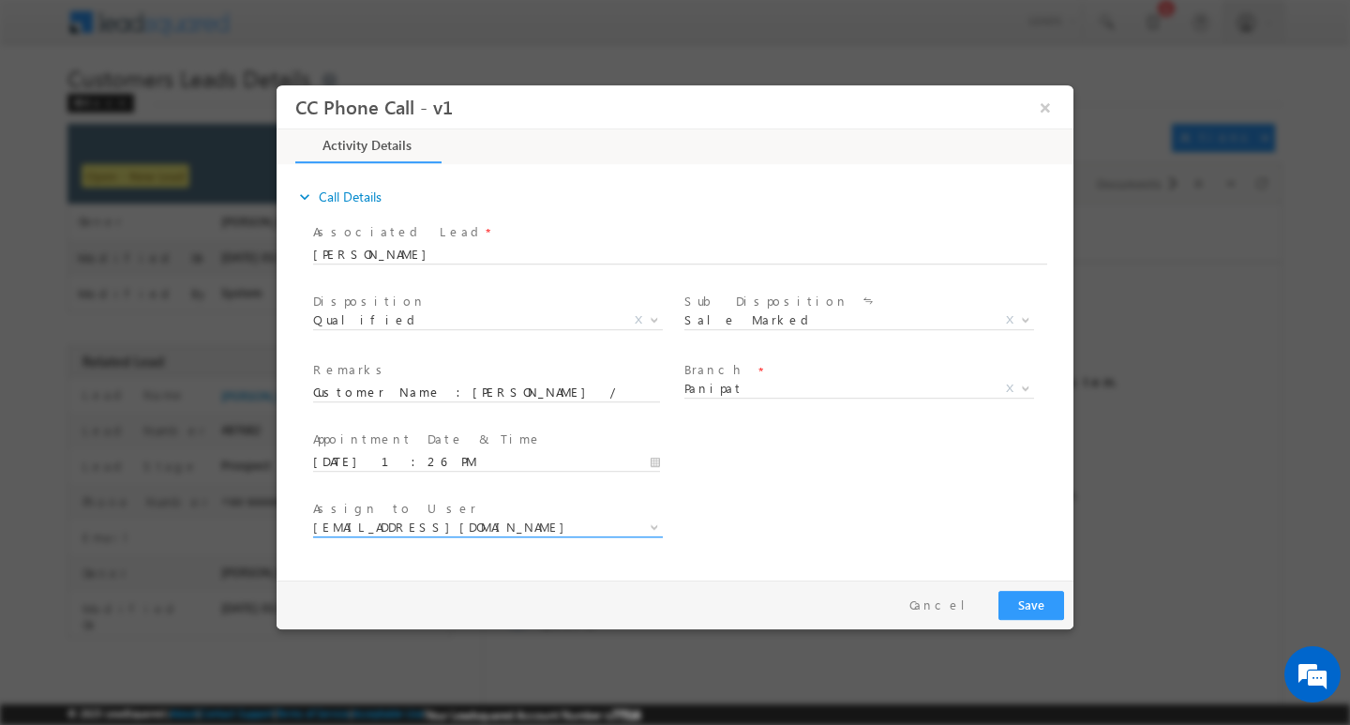
click at [516, 523] on span "amit.vats@sgrlimited.in" at bounding box center [465, 526] width 305 height 17
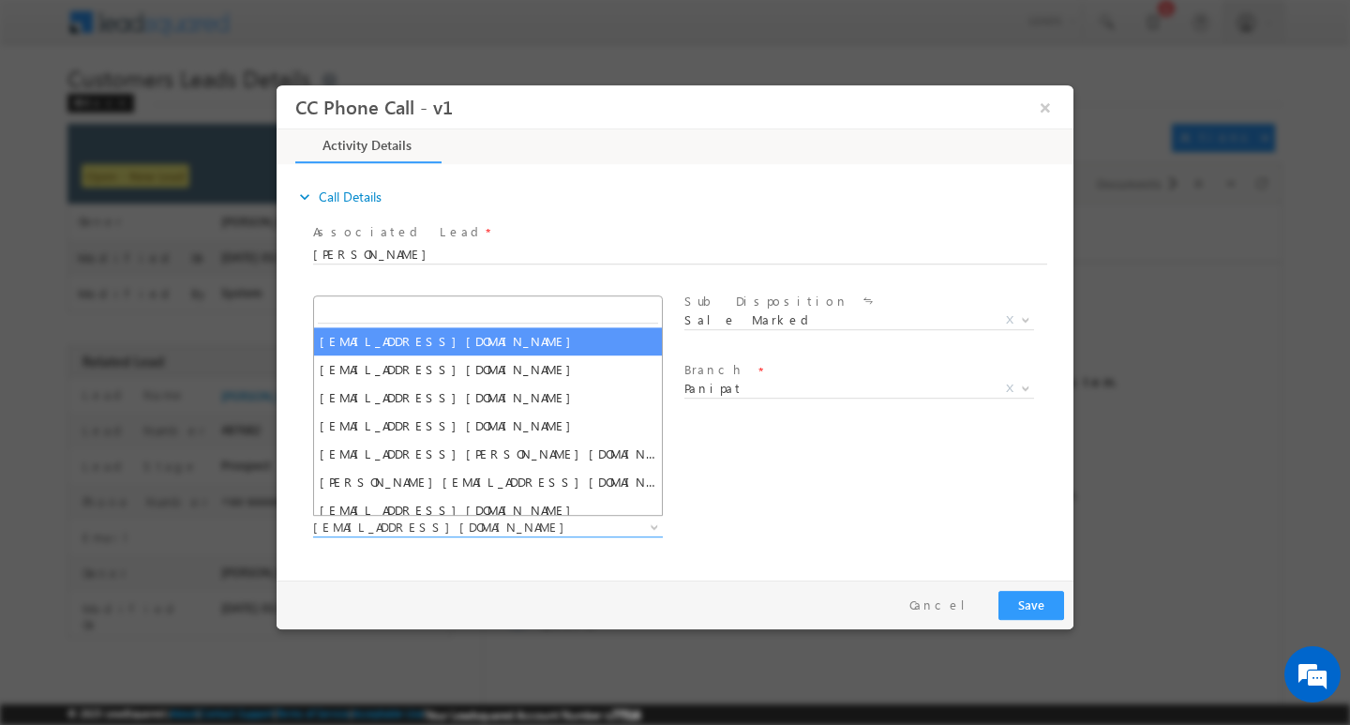
click at [447, 318] on input "search" at bounding box center [488, 310] width 340 height 23
type input "[PERSON_NAME]"
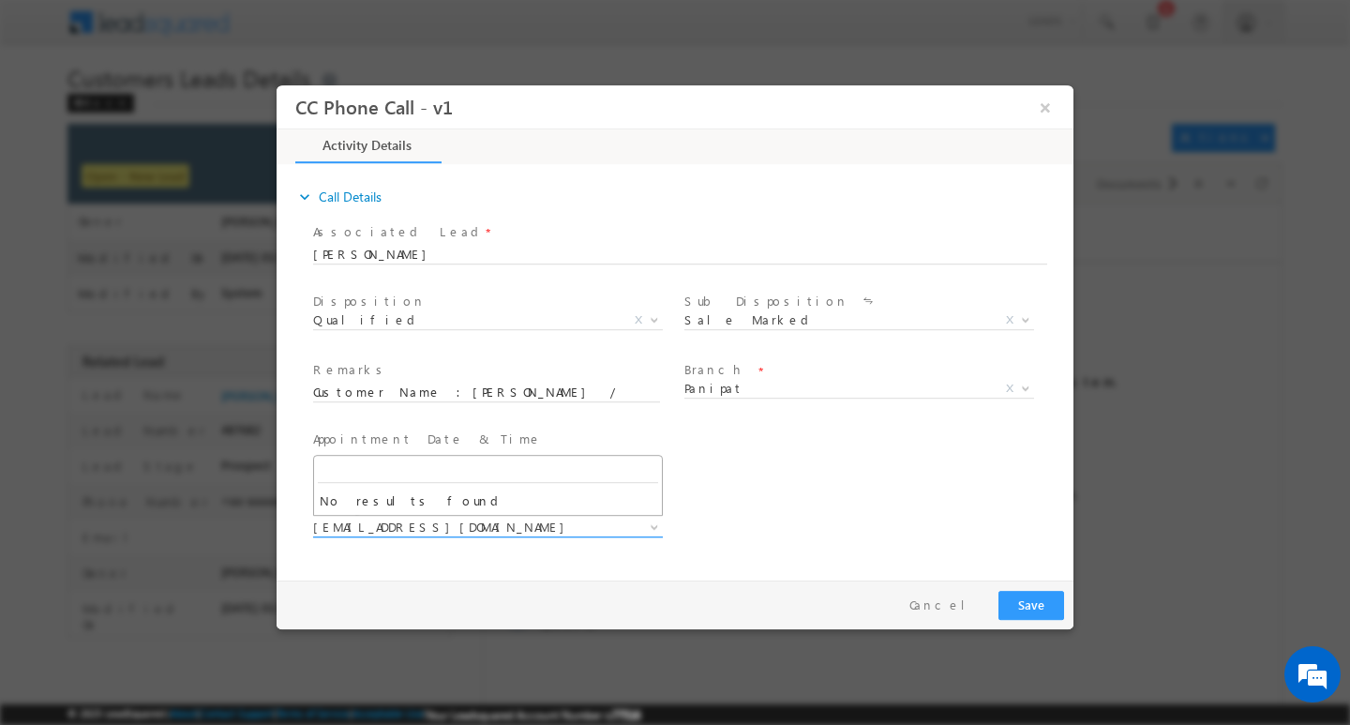
click at [486, 519] on span "amit.vats@sgrlimited.in" at bounding box center [465, 526] width 305 height 17
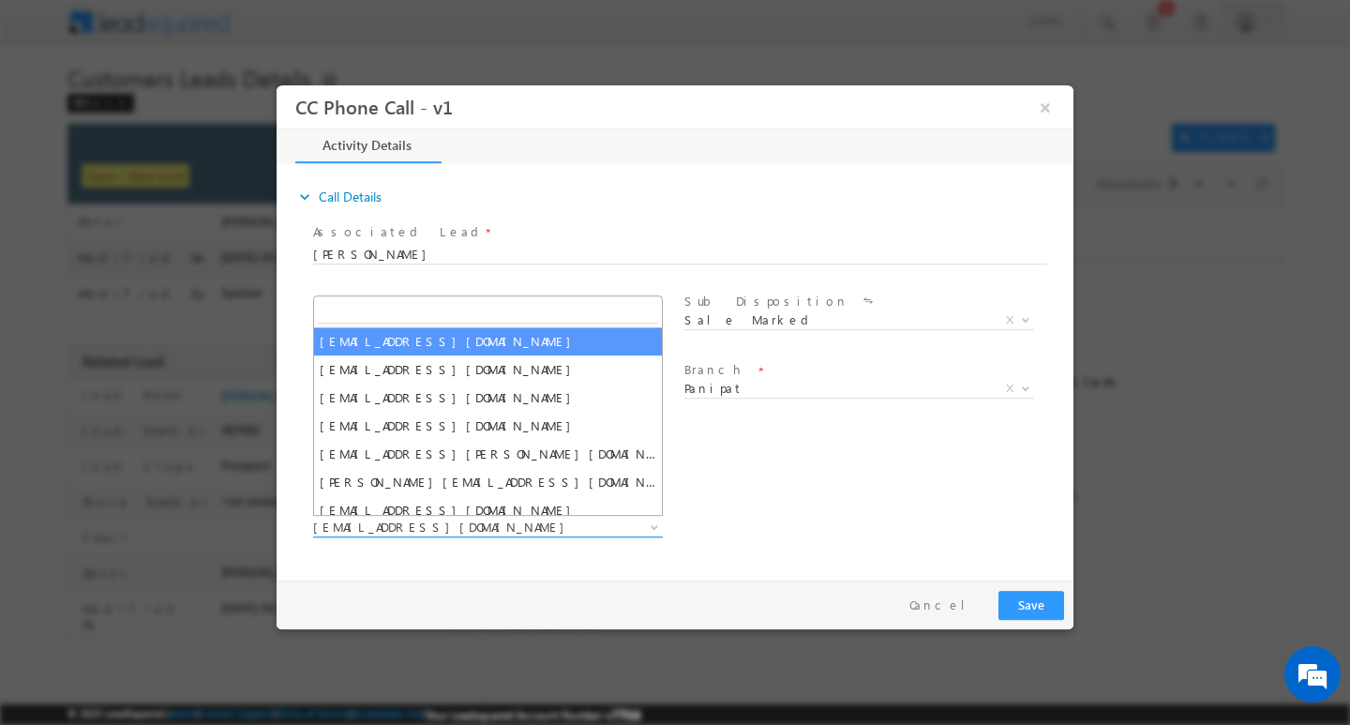
click at [486, 519] on span "amit.vats@sgrlimited.in" at bounding box center [465, 526] width 305 height 17
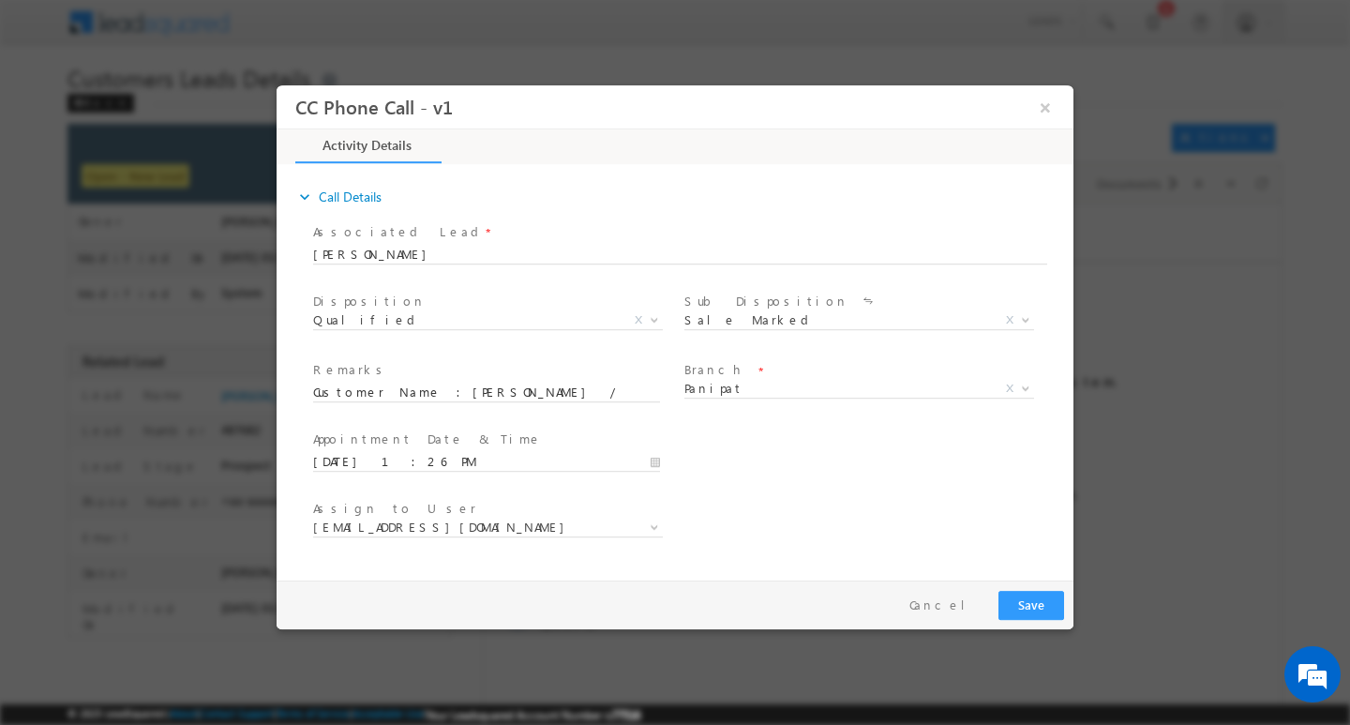
click at [501, 558] on span at bounding box center [486, 549] width 346 height 21
click at [575, 535] on span "amit.vats@sgrlimited.in anil.kumar5@sgrlimited.in ankit.sharma1@sgrlimited.in a…" at bounding box center [495, 530] width 364 height 23
click at [655, 526] on b at bounding box center [654, 525] width 11 height 7
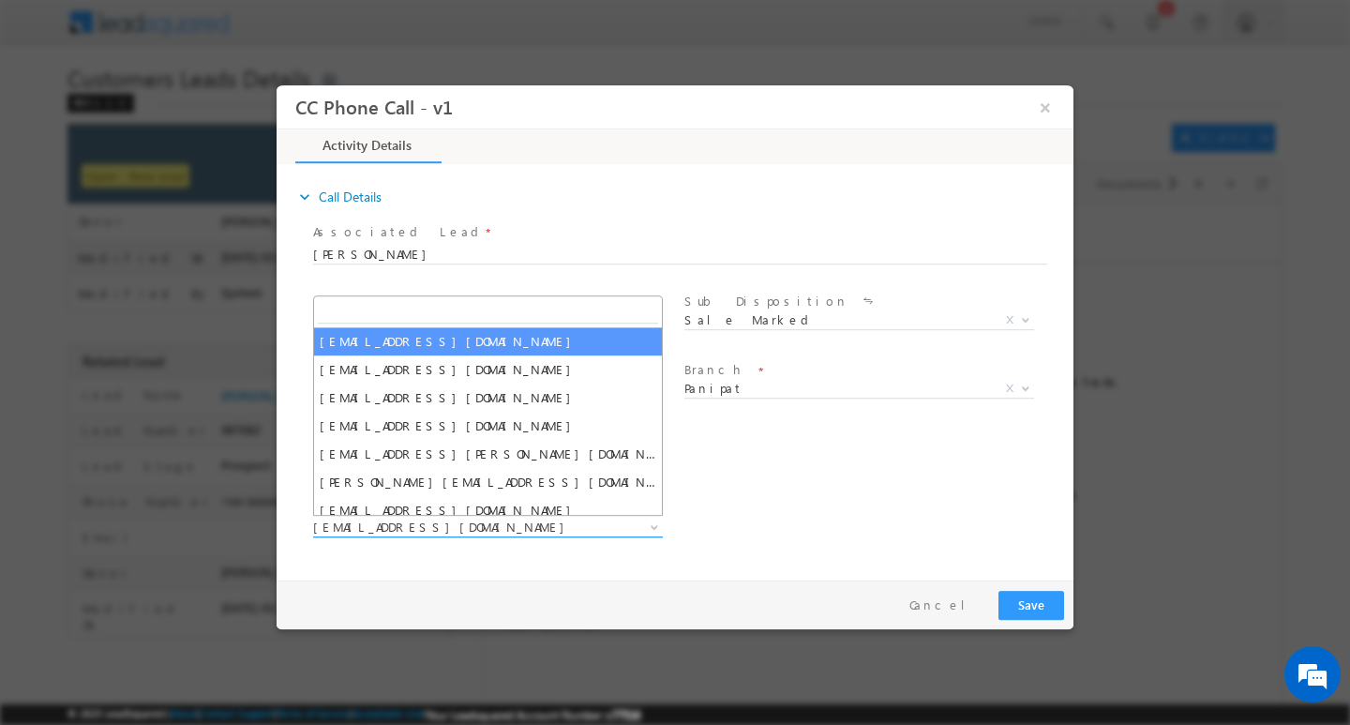
click at [655, 526] on b at bounding box center [654, 525] width 11 height 7
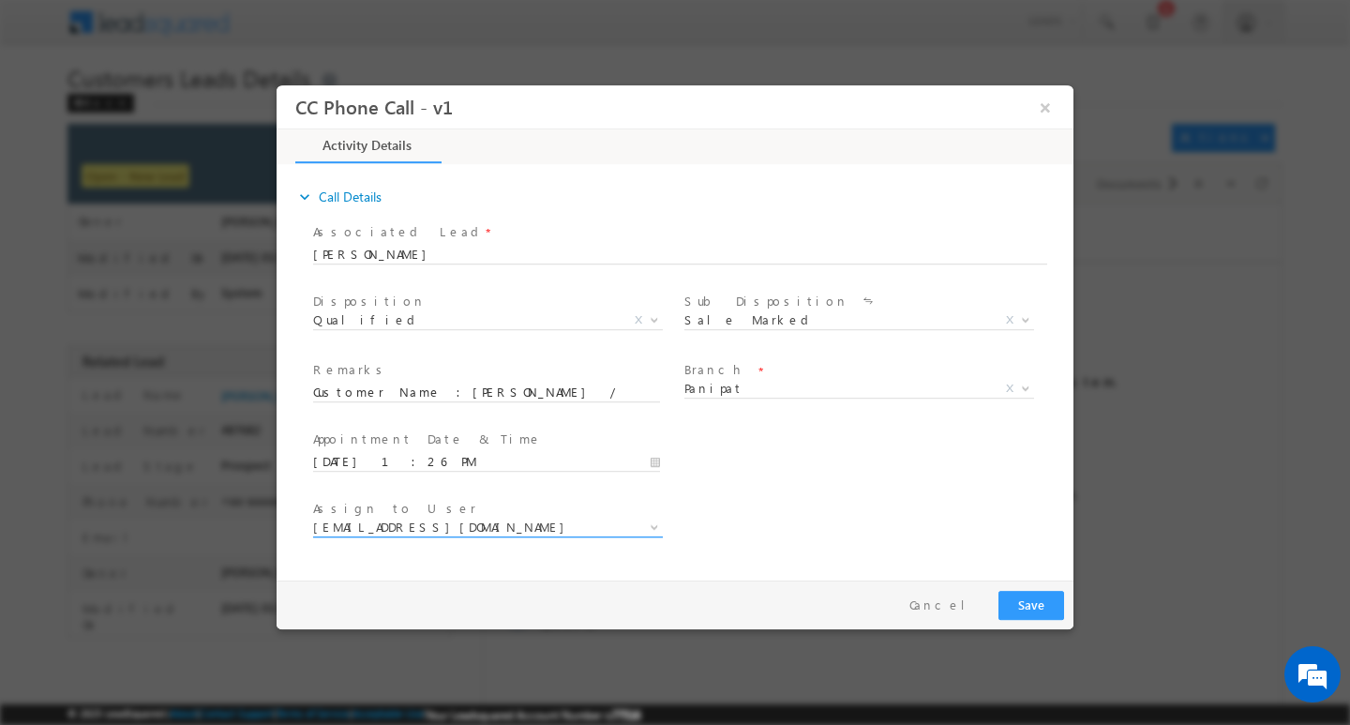
click at [655, 526] on b at bounding box center [654, 525] width 11 height 7
click at [505, 394] on input "Customer Name :SUNIL KUMAR / AG :32/ JOB / MOTHE INCOME : 22/ WORAK EXPW : 12Y …" at bounding box center [486, 392] width 347 height 19
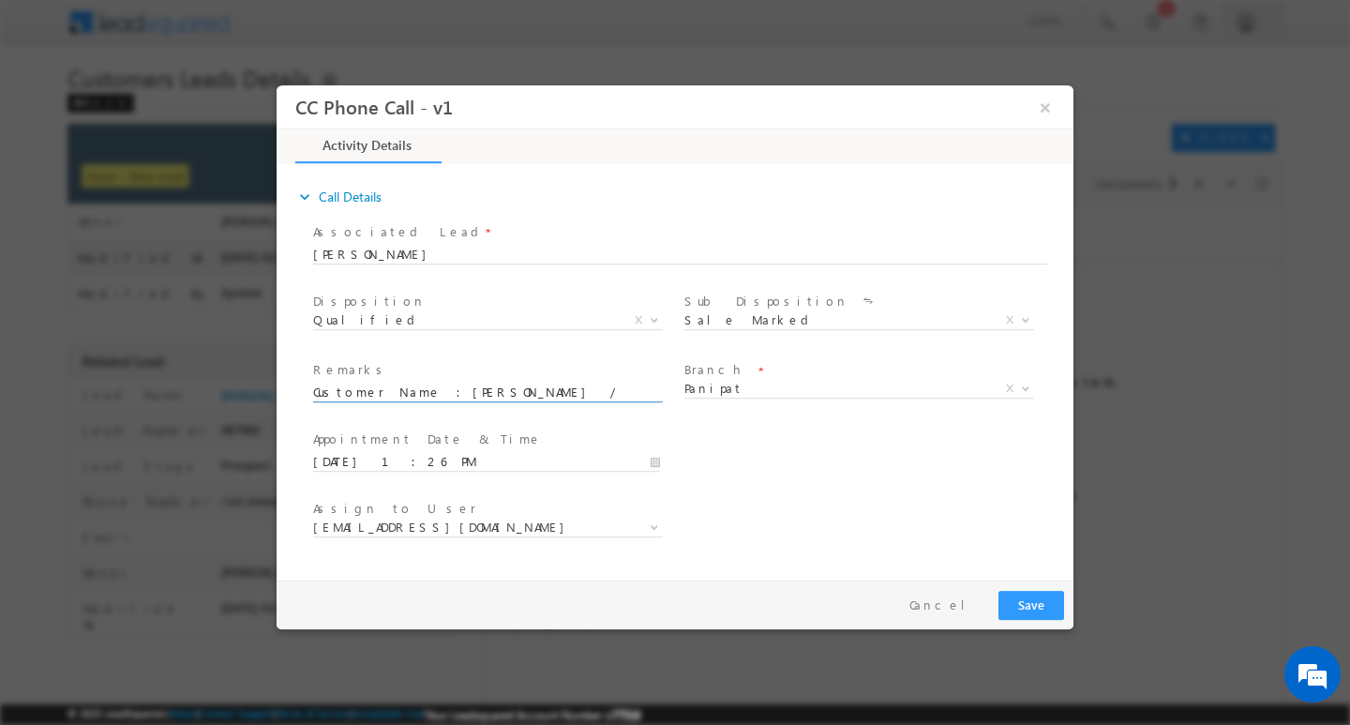
click at [505, 394] on input "Customer Name :SUNIL KUMAR / AG :32/ JOB / MOTHE INCOME : 22/ WORAK EXPW : 12Y …" at bounding box center [486, 392] width 347 height 19
click at [1056, 108] on button "×" at bounding box center [1046, 106] width 32 height 35
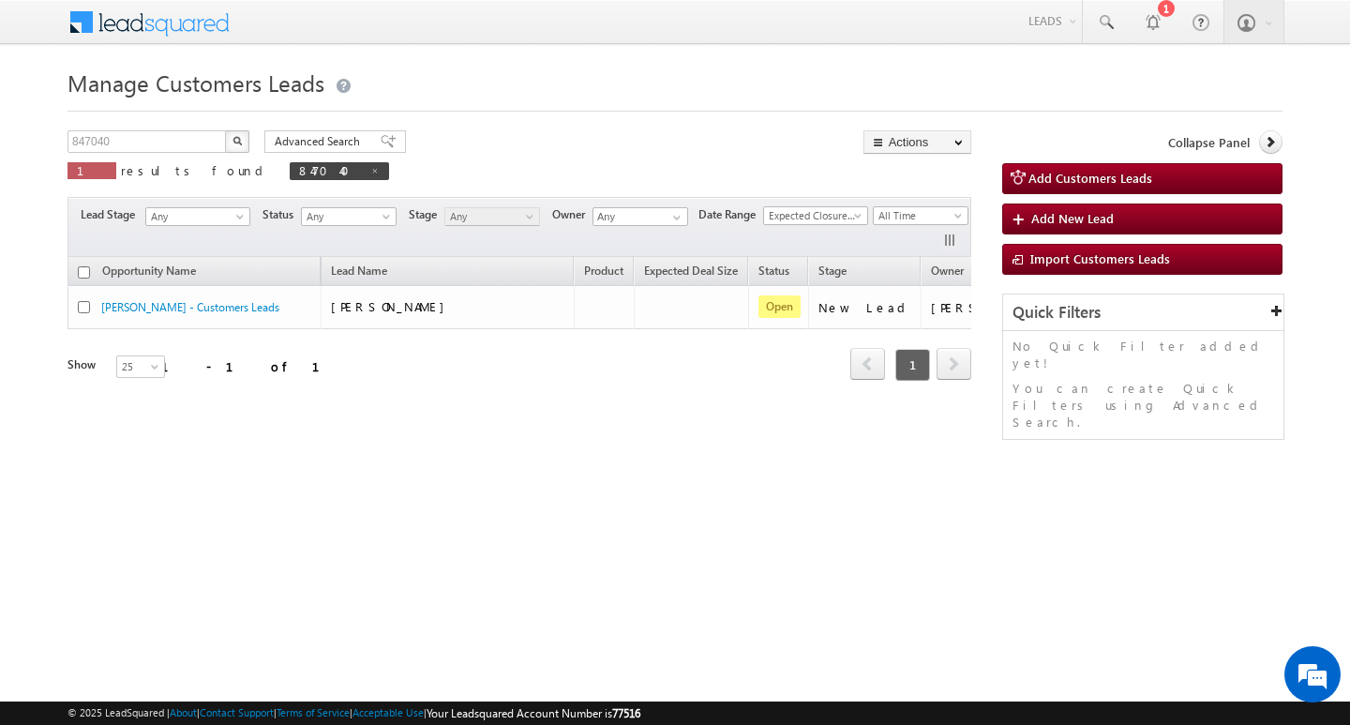
scroll to position [0, 76]
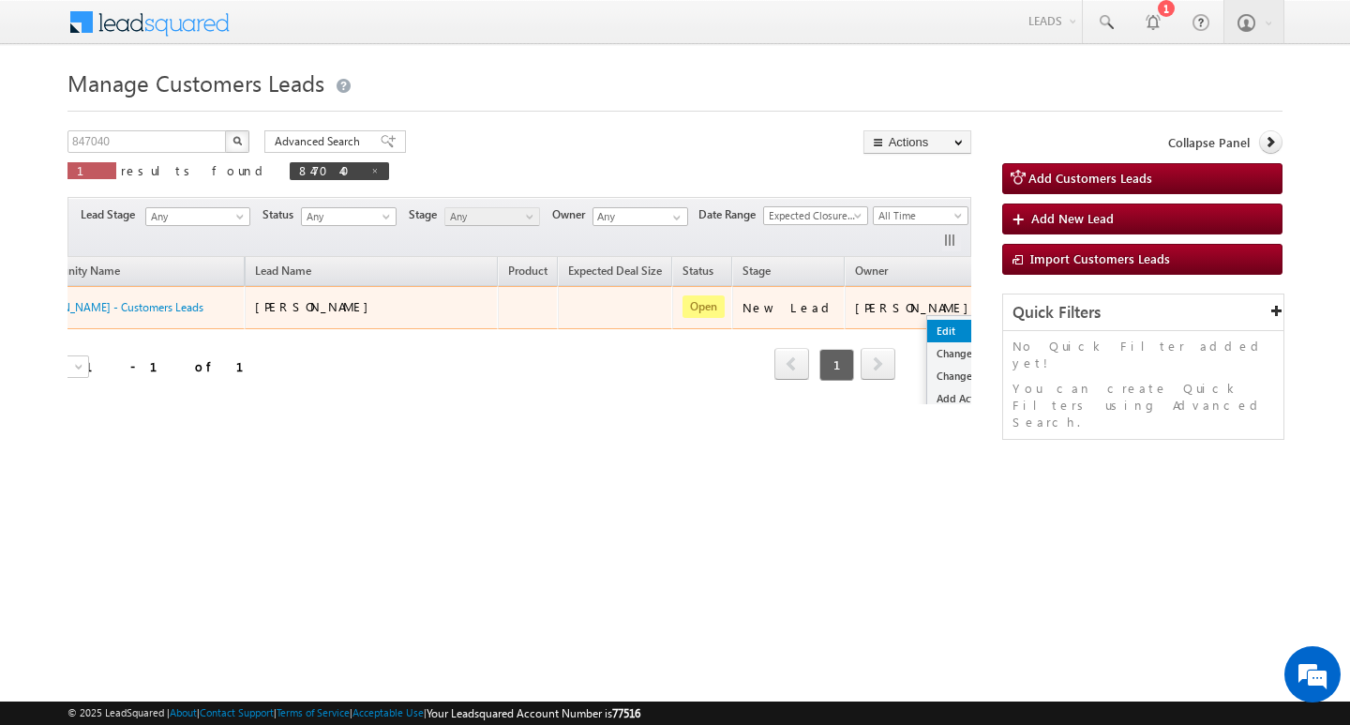
click at [927, 324] on link "Edit" at bounding box center [974, 331] width 94 height 23
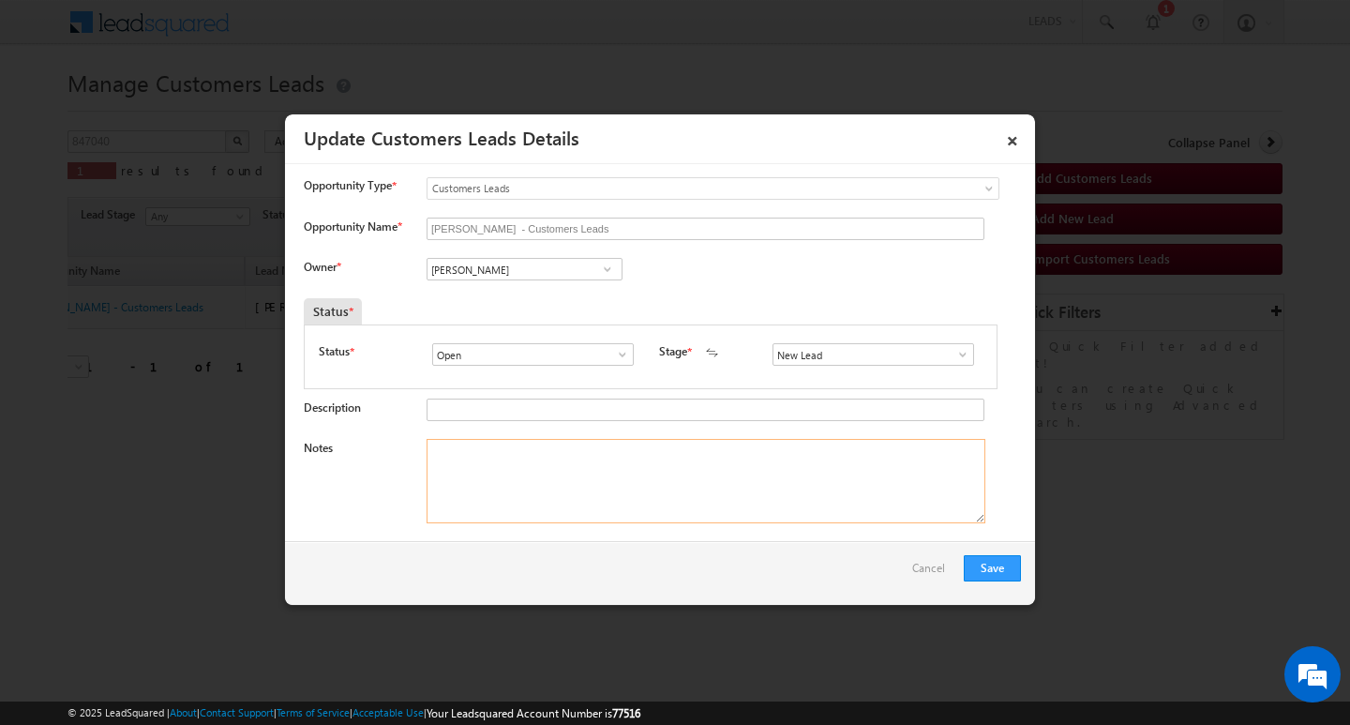
click at [653, 489] on textarea "Notes" at bounding box center [706, 481] width 559 height 84
paste textarea "Customer Name :[PERSON_NAME] / AG :32/ JOB / MOTHE INCOME : 22/ WORAK EXPW : 12…"
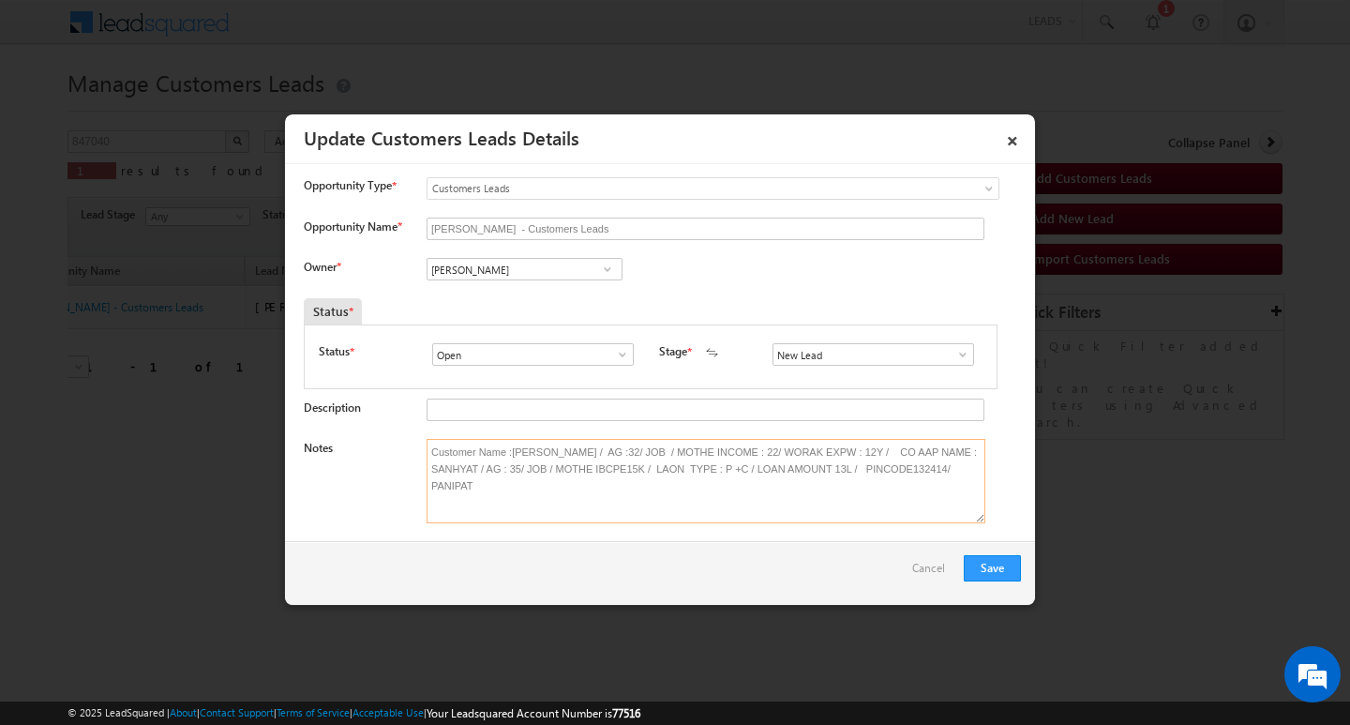
type textarea "Customer Name :SUNIL KUMAR / AG :32/ JOB / MOTHE INCOME : 22/ WORAK EXPW : 12Y …"
click at [576, 271] on input "Vikas Halwai" at bounding box center [525, 269] width 196 height 23
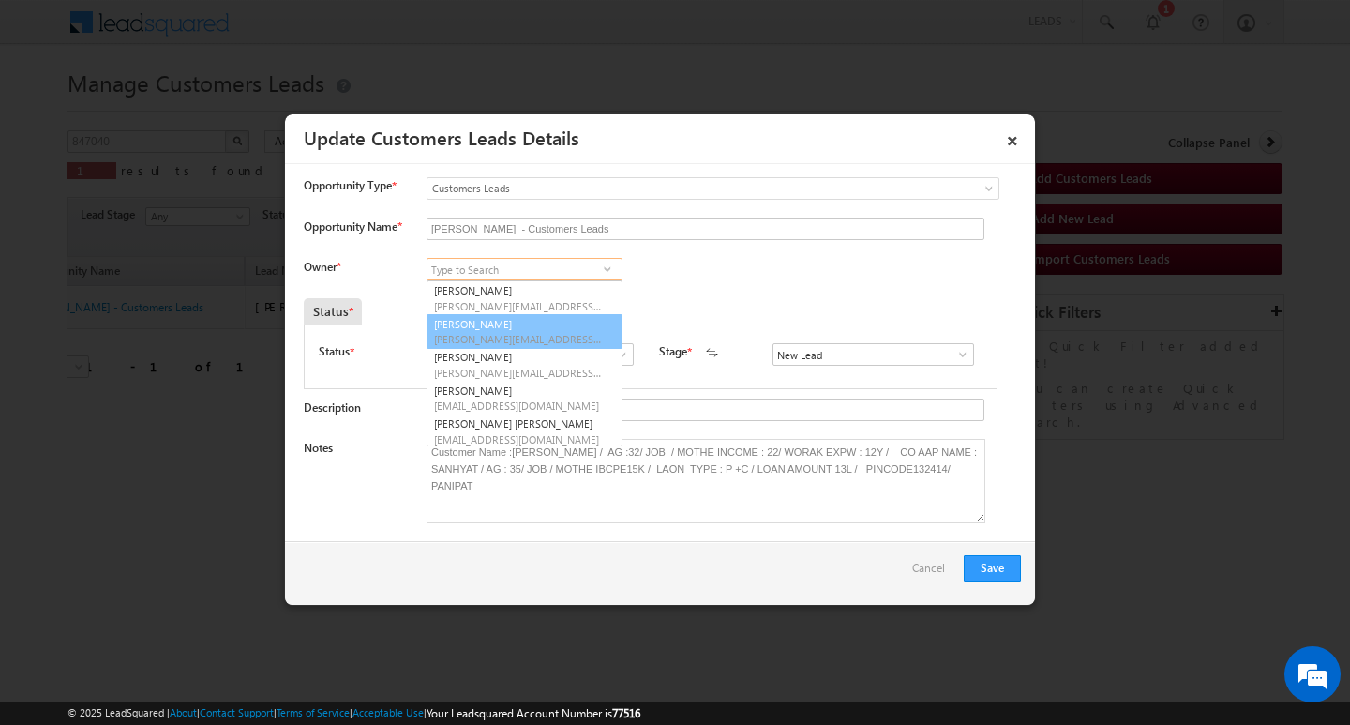
scroll to position [5, 0]
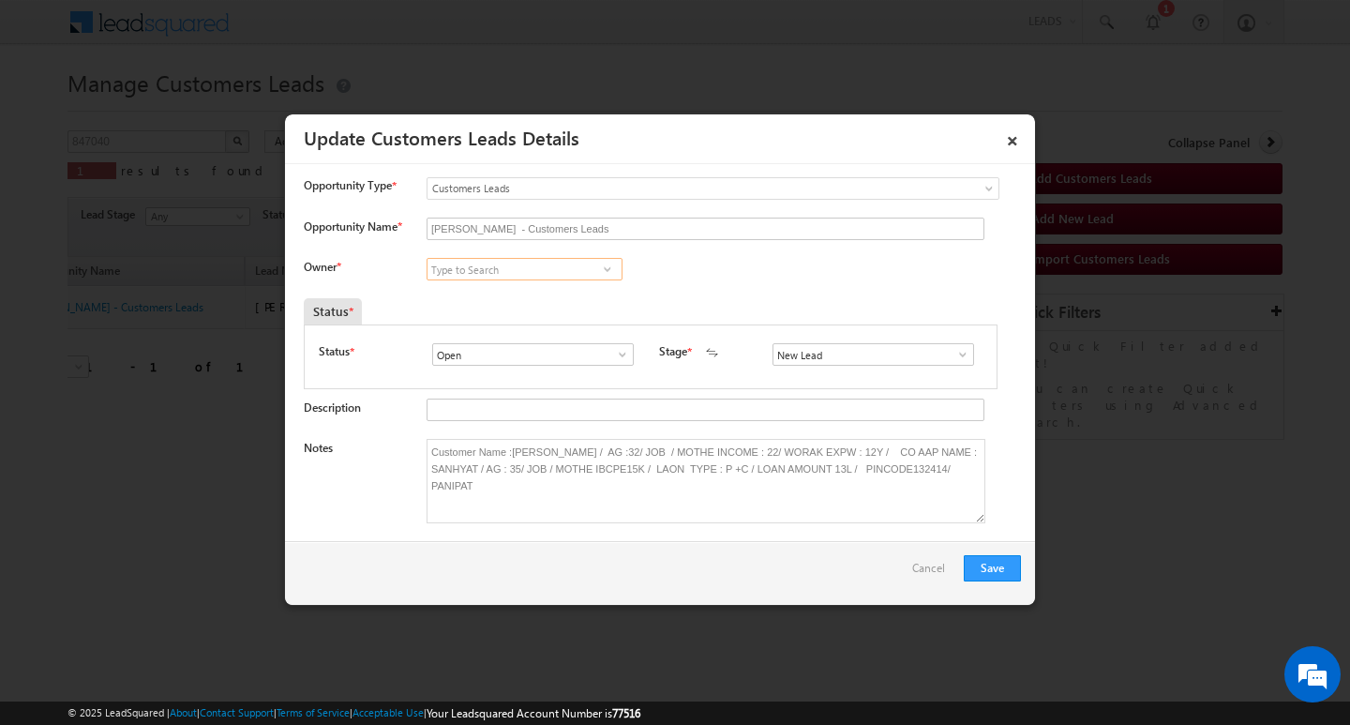
click at [548, 264] on input at bounding box center [525, 269] width 196 height 23
paste input "Rajbir Singh"
click at [537, 285] on link "Rajbir Singh rajbir.singh1@sgrlimited.in" at bounding box center [525, 298] width 196 height 36
type input "[PERSON_NAME]"
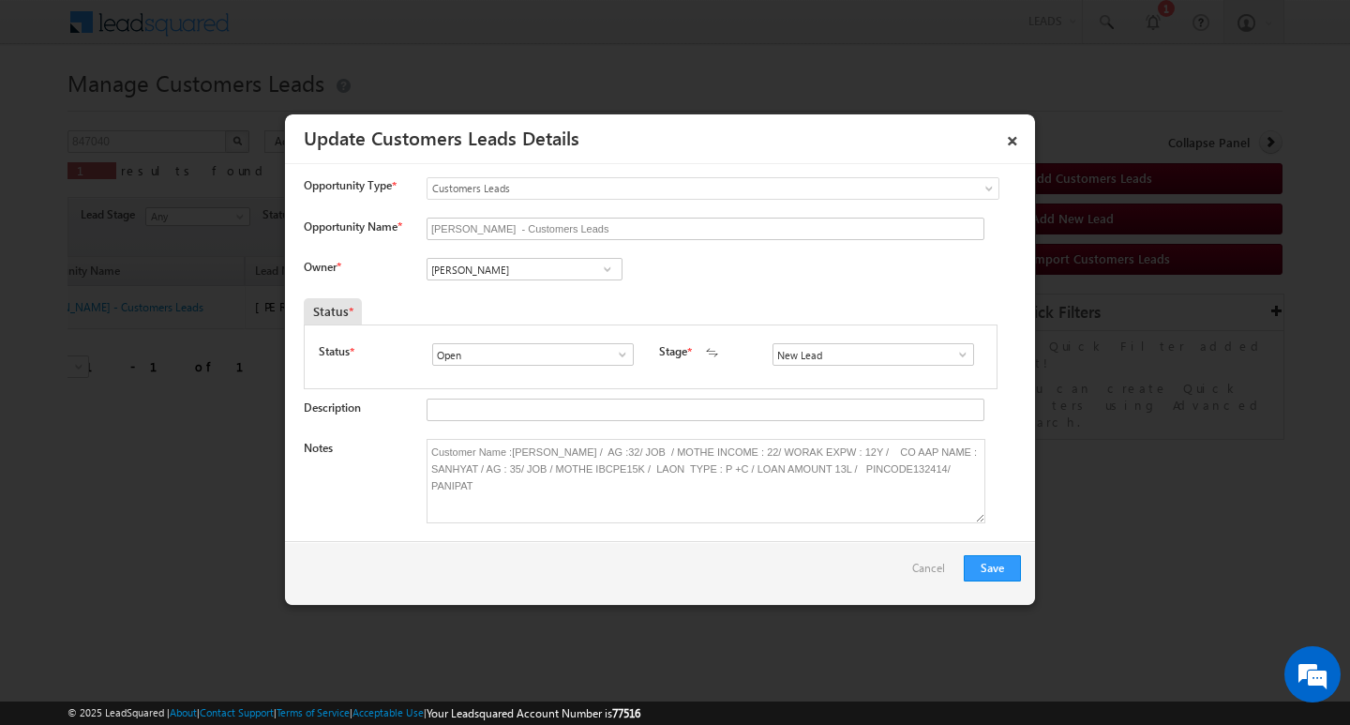
click at [954, 352] on span at bounding box center [963, 354] width 19 height 15
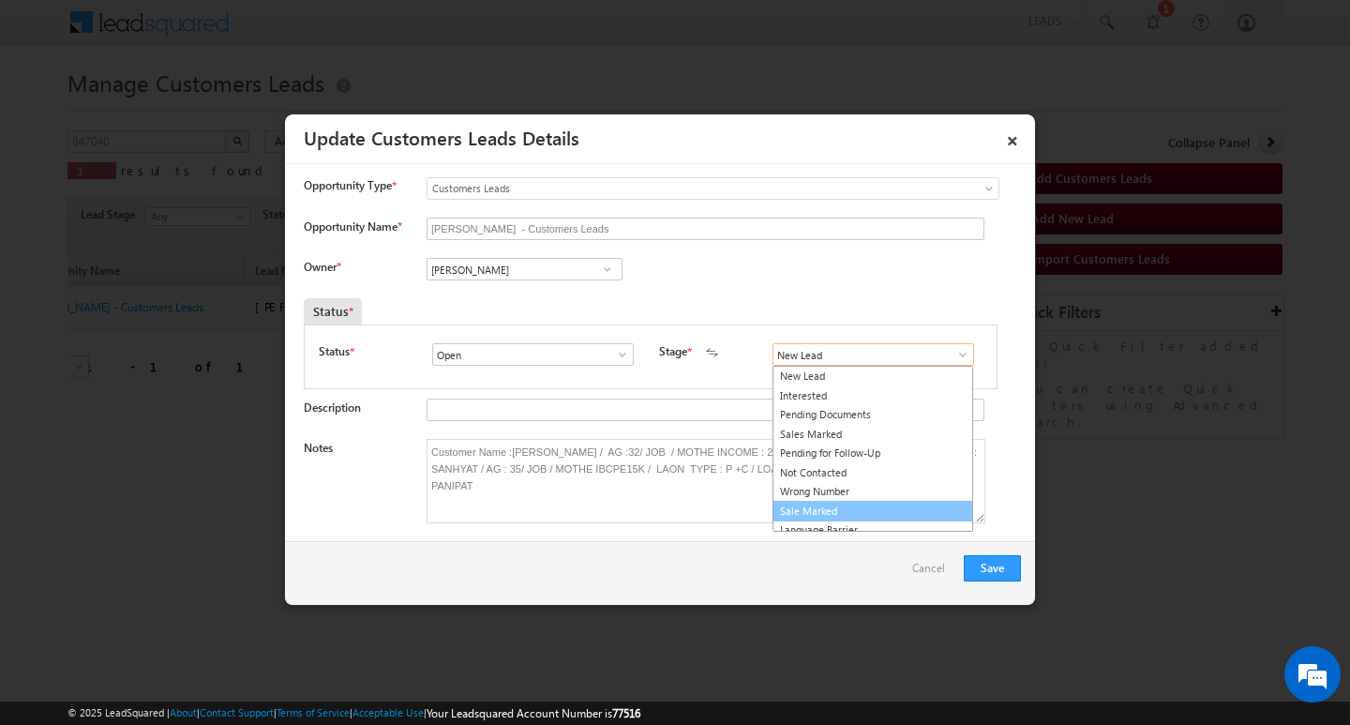
click at [883, 506] on link "Sale Marked" at bounding box center [873, 512] width 201 height 22
type input "Sale Marked"
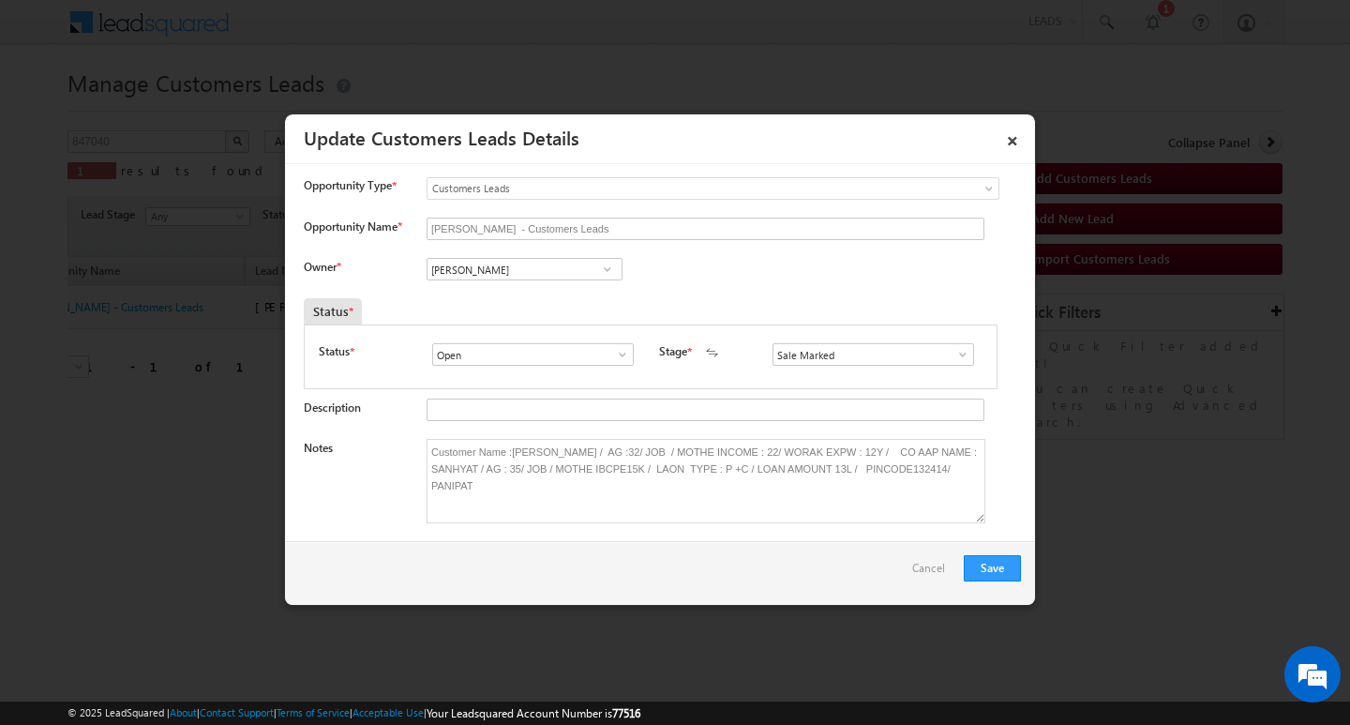
click at [618, 353] on span at bounding box center [622, 354] width 19 height 15
click at [611, 369] on link "Open" at bounding box center [532, 377] width 201 height 22
click at [954, 348] on span at bounding box center [963, 354] width 19 height 15
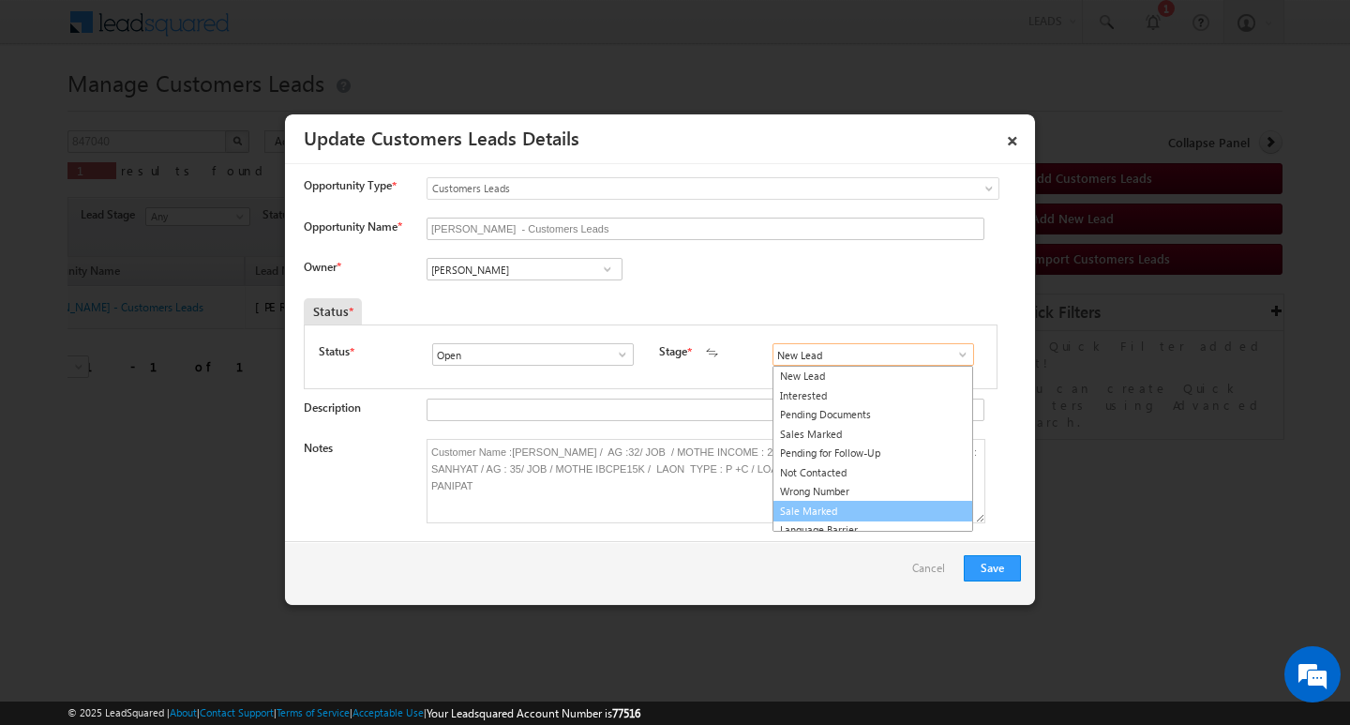
click at [896, 505] on link "Sale Marked" at bounding box center [873, 512] width 201 height 22
type input "Sale Marked"
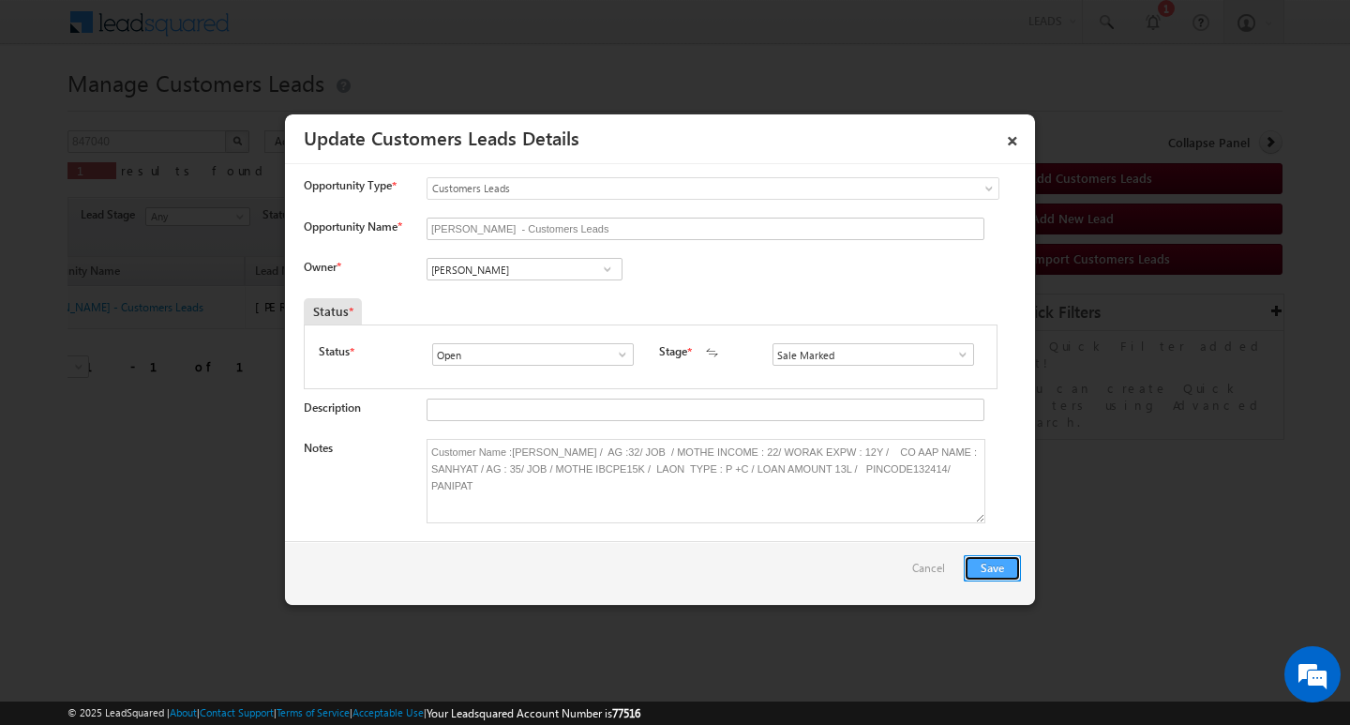
click at [986, 568] on button "Save" at bounding box center [992, 568] width 57 height 26
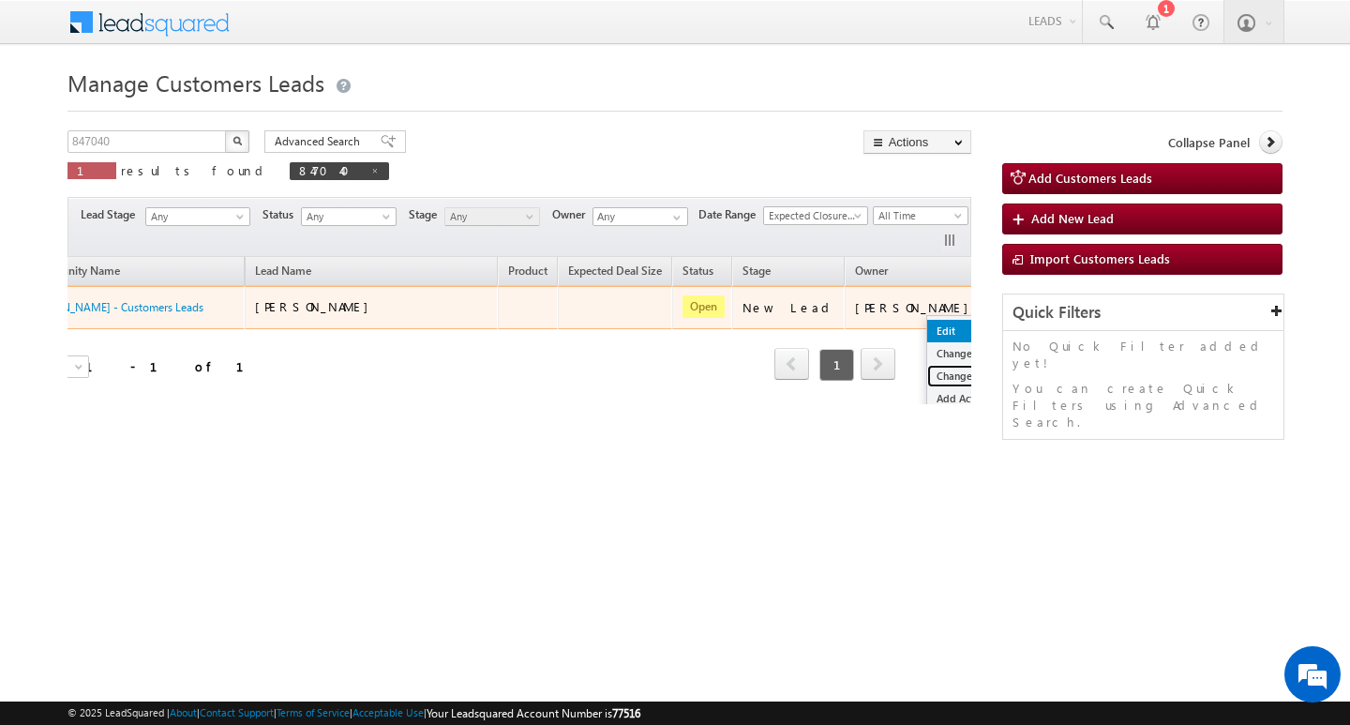
click at [927, 379] on link "Change Stage" at bounding box center [974, 376] width 94 height 23
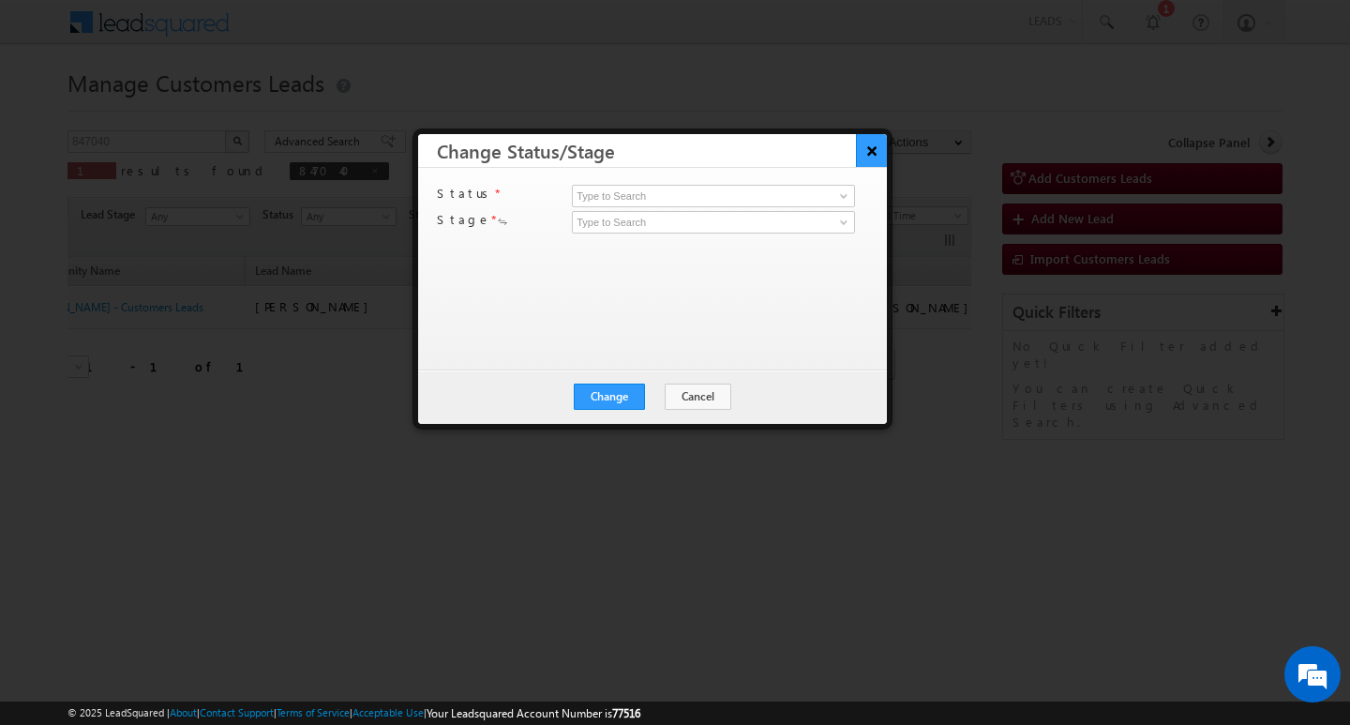
click at [867, 151] on button "×" at bounding box center [871, 150] width 31 height 33
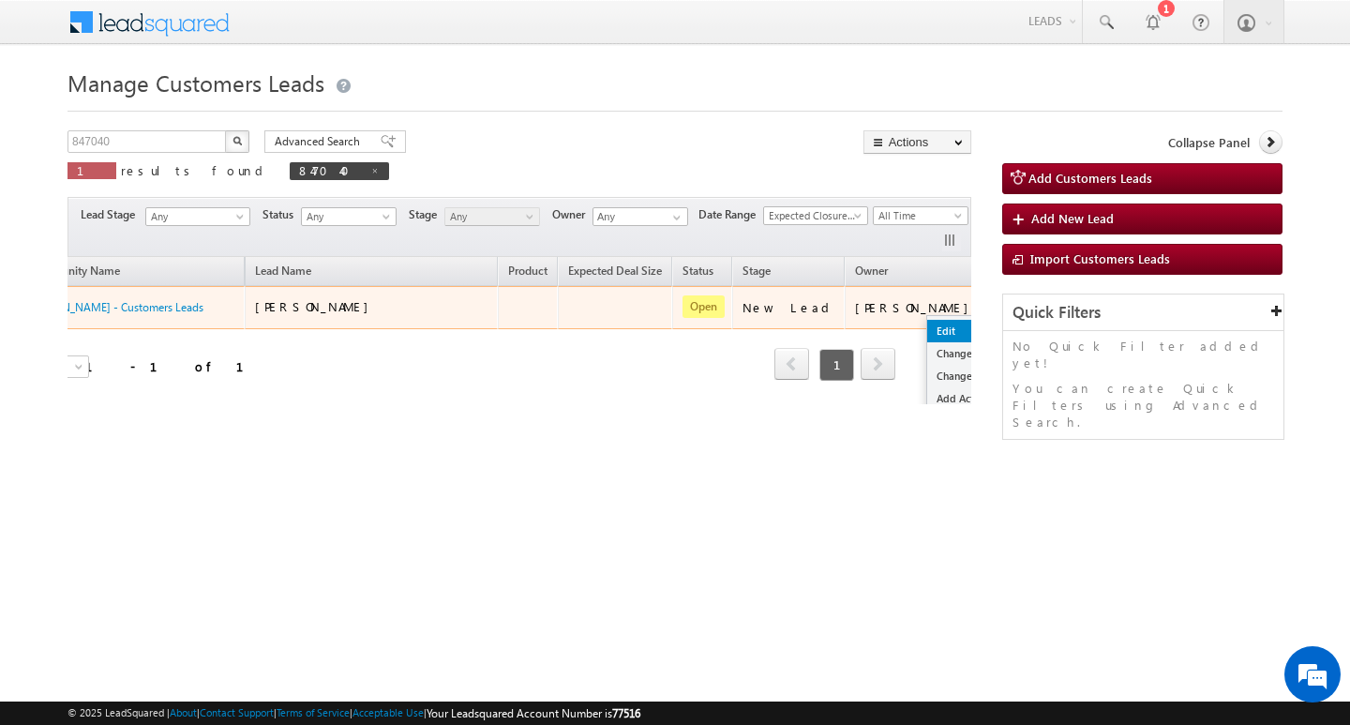
click at [927, 325] on link "Edit" at bounding box center [974, 331] width 94 height 23
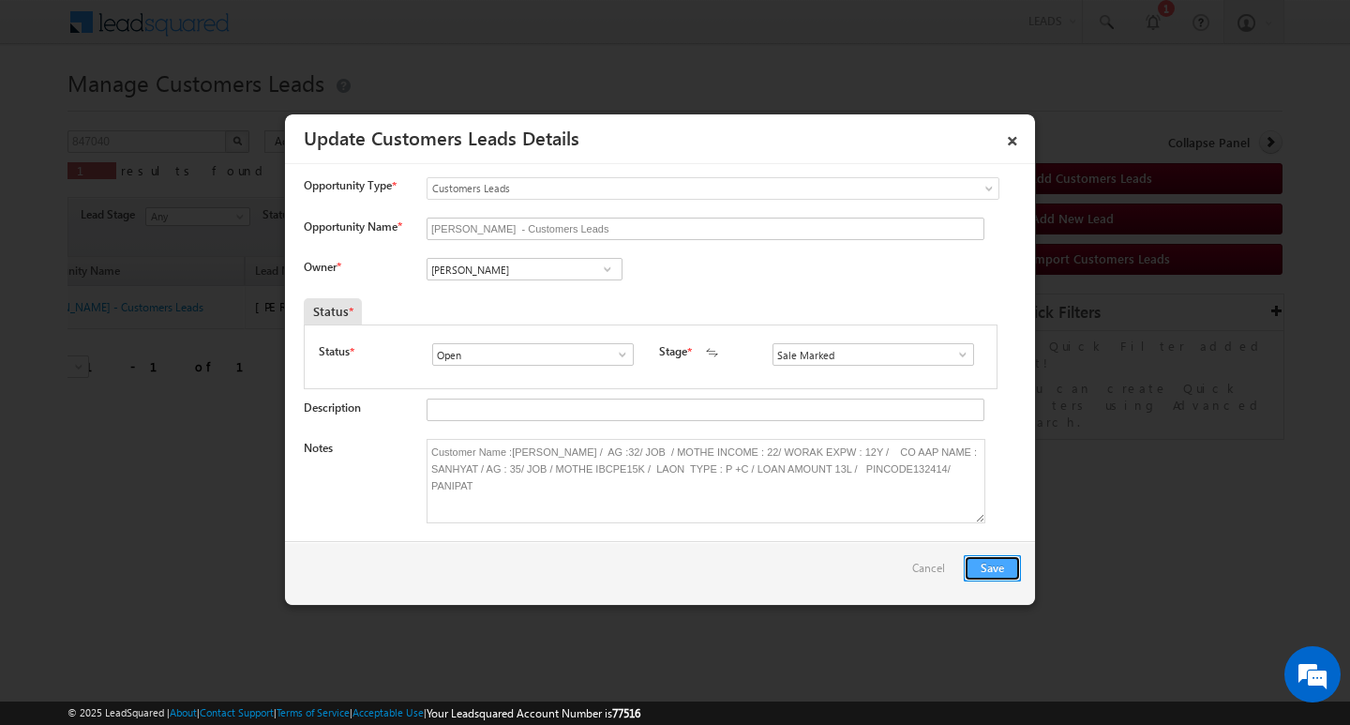
click at [998, 560] on button "Save" at bounding box center [992, 568] width 57 height 26
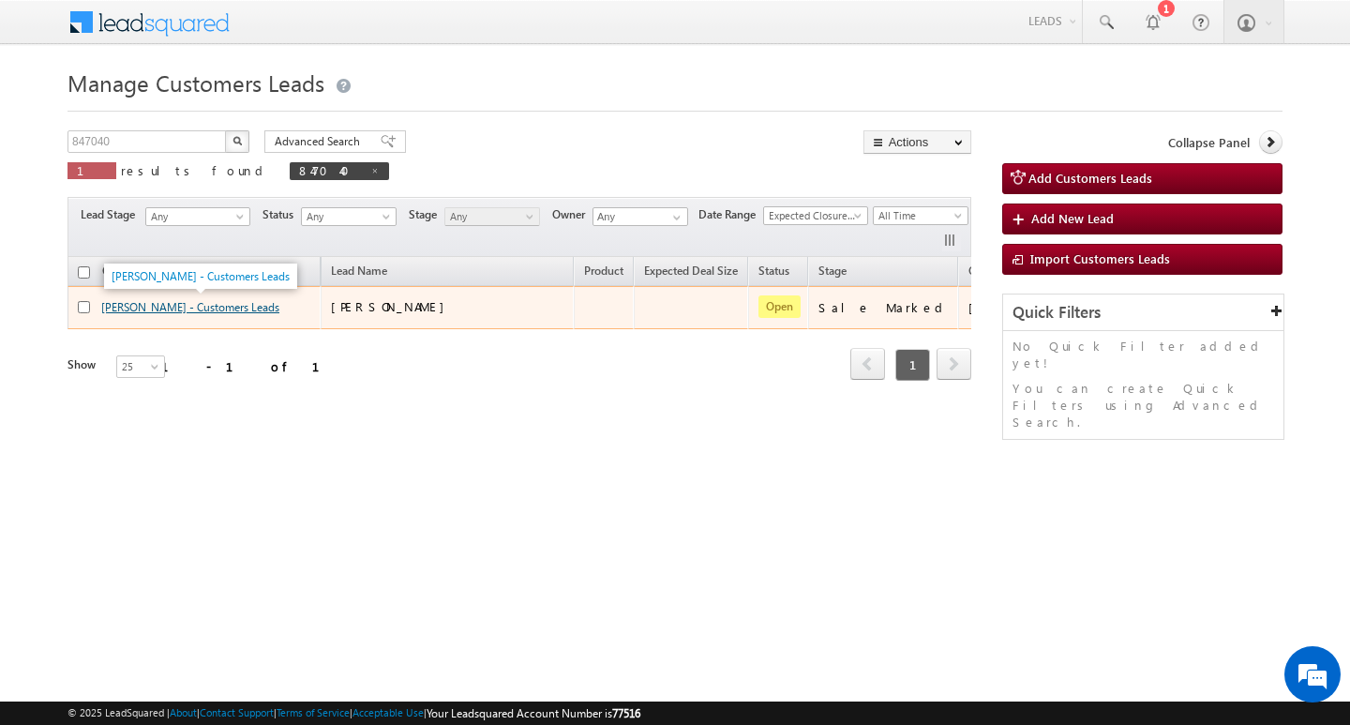
click at [242, 309] on link "[PERSON_NAME] - Customers Leads" at bounding box center [190, 307] width 178 height 14
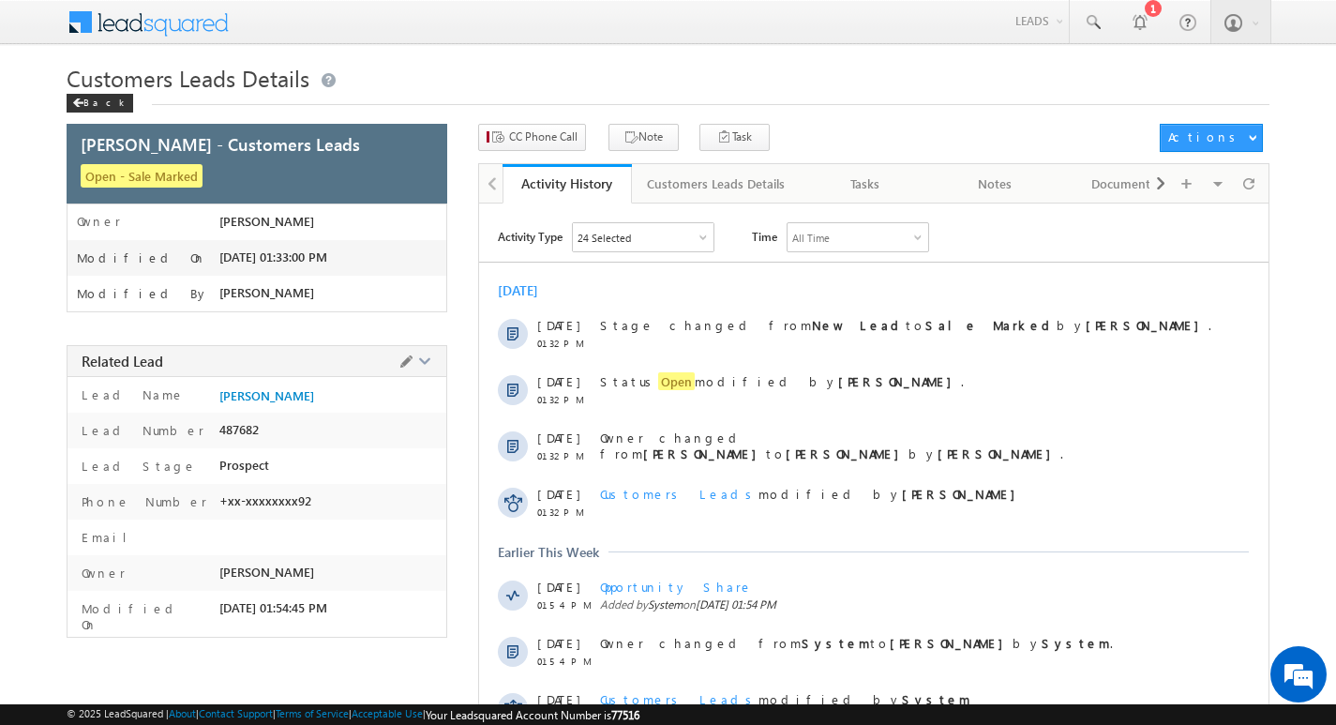
click at [329, 388] on div "[PERSON_NAME]" at bounding box center [332, 399] width 227 height 26
click at [286, 394] on span "[PERSON_NAME]" at bounding box center [266, 395] width 95 height 15
